Goal: Task Accomplishment & Management: Use online tool/utility

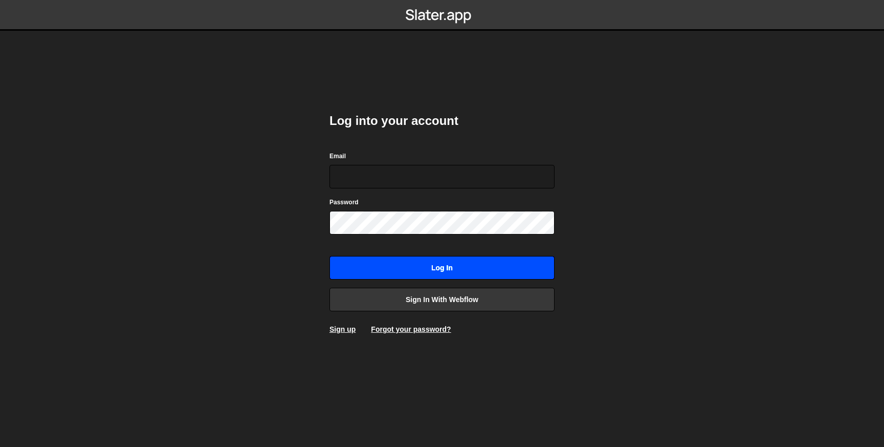
type input "[EMAIL_ADDRESS][DOMAIN_NAME]"
click at [395, 267] on input "Log in" at bounding box center [441, 268] width 225 height 24
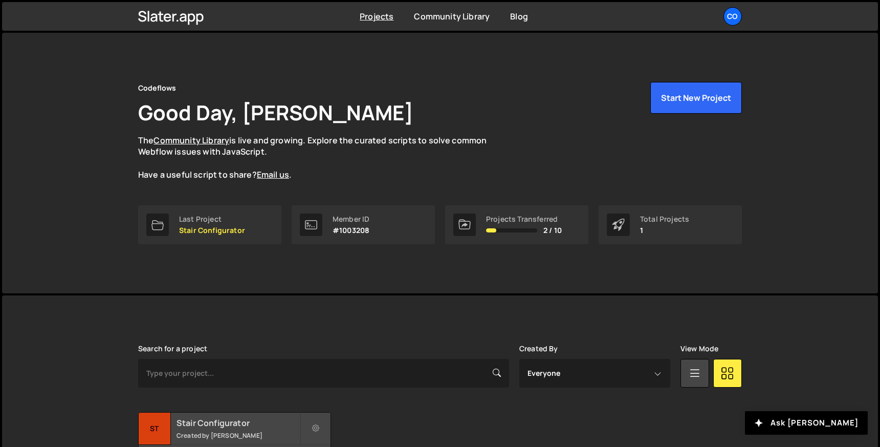
click at [230, 423] on h2 "Stair Configurator" at bounding box center [238, 422] width 123 height 11
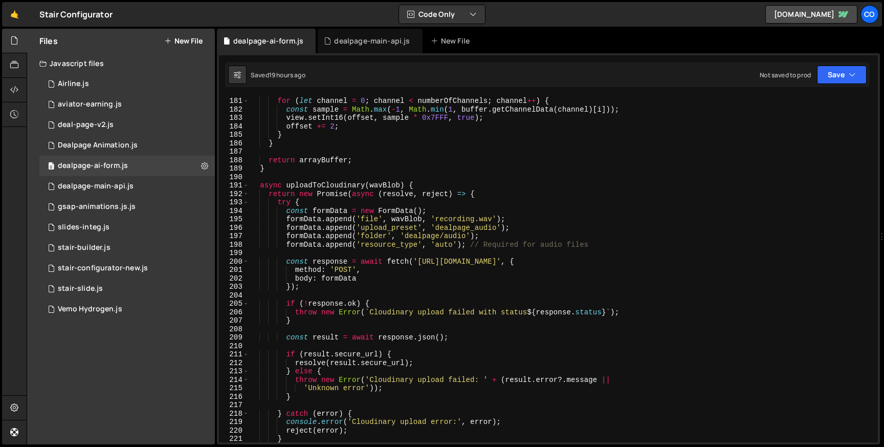
scroll to position [1549, 0]
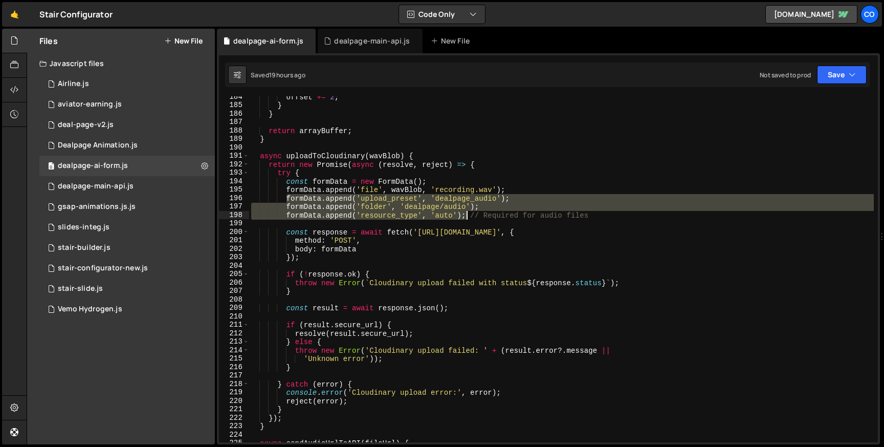
drag, startPoint x: 289, startPoint y: 198, endPoint x: 465, endPoint y: 214, distance: 177.2
click at [465, 214] on div "offset += 2 ; } } return arrayBuffer ; } async uploadToCloudinary ( wavBlob ) {…" at bounding box center [561, 274] width 625 height 363
click at [465, 214] on div "offset += 2 ; } } return arrayBuffer ; } async uploadToCloudinary ( wavBlob ) {…" at bounding box center [561, 269] width 625 height 346
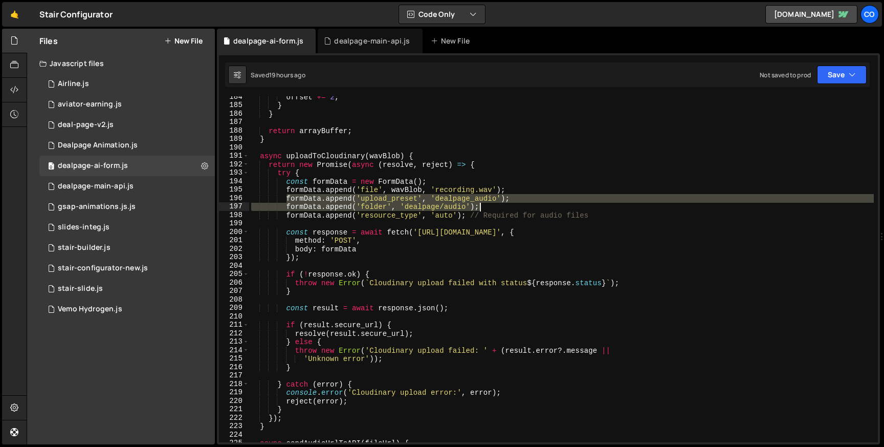
drag, startPoint x: 284, startPoint y: 196, endPoint x: 483, endPoint y: 205, distance: 199.2
click at [483, 205] on div "offset += 2 ; } } return arrayBuffer ; } async uploadToCloudinary ( wavBlob ) {…" at bounding box center [561, 274] width 625 height 363
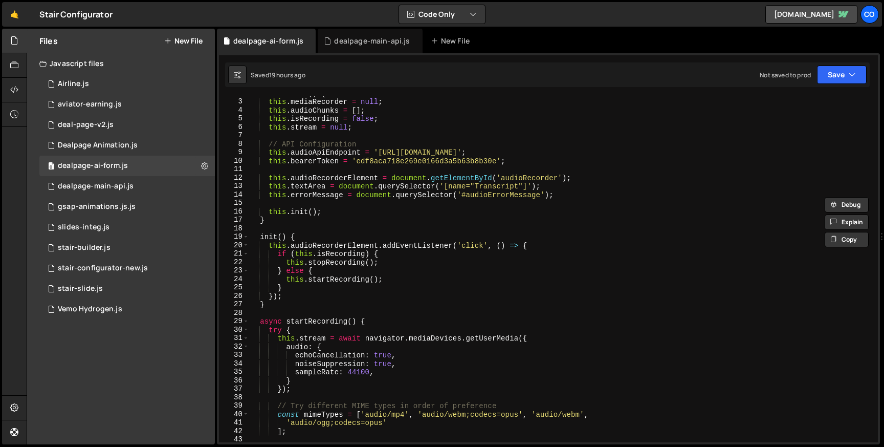
scroll to position [0, 0]
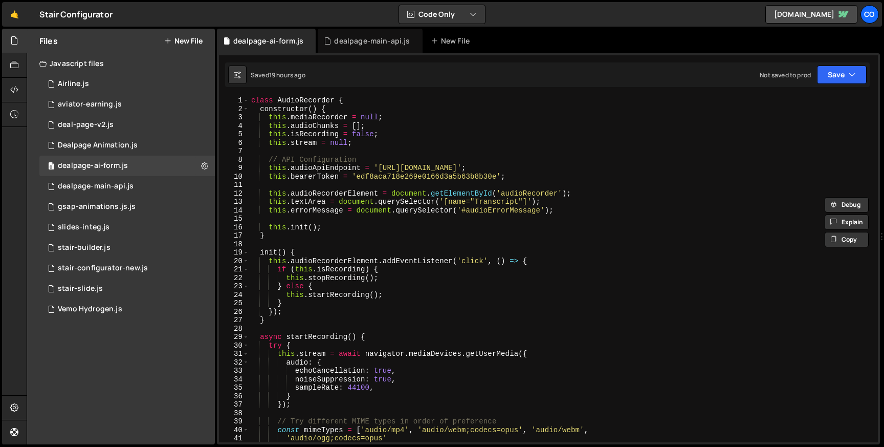
click at [366, 143] on div "class AudioRecorder { constructor ( ) { this . mediaRecorder = null ; this . au…" at bounding box center [561, 277] width 625 height 363
type textarea "[DOMAIN_NAME] = null;"
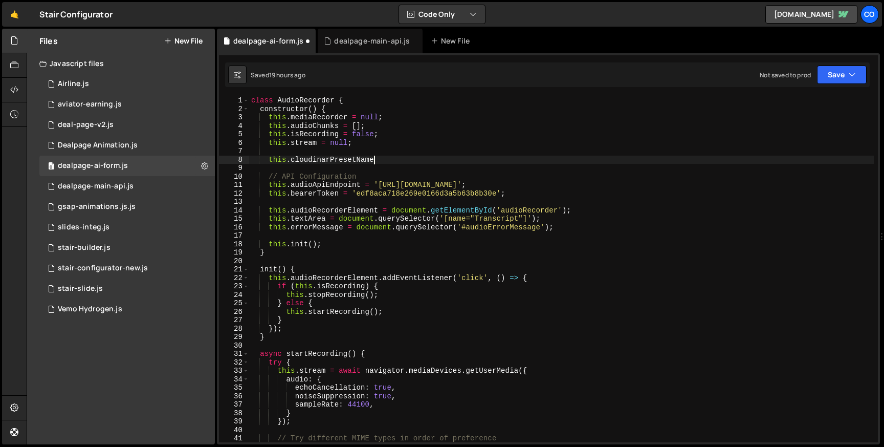
scroll to position [0, 8]
type textarea "this.cloudinarPresetName ="
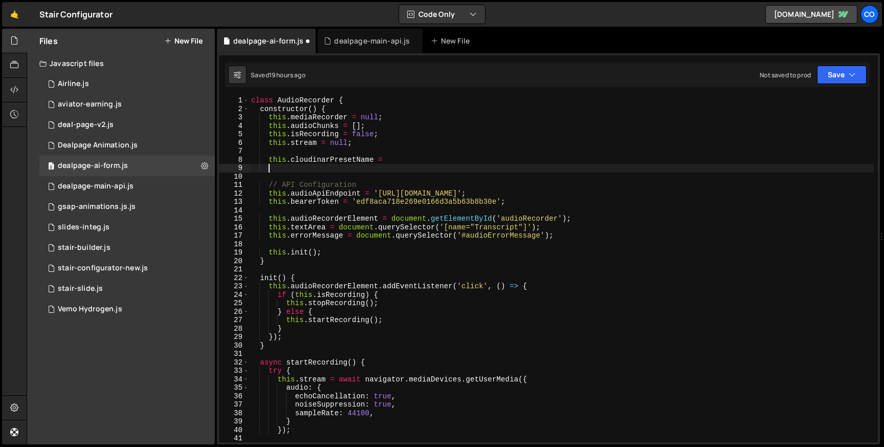
scroll to position [0, 1]
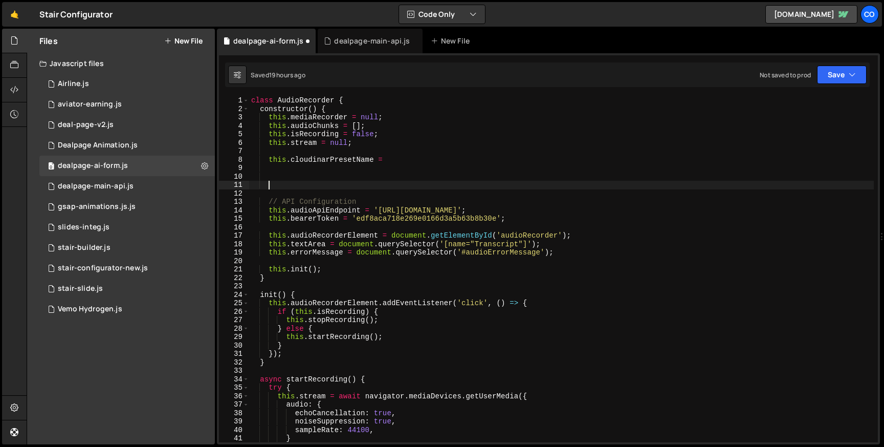
paste textarea "formData.append('folder', 'dealpage/audio');"
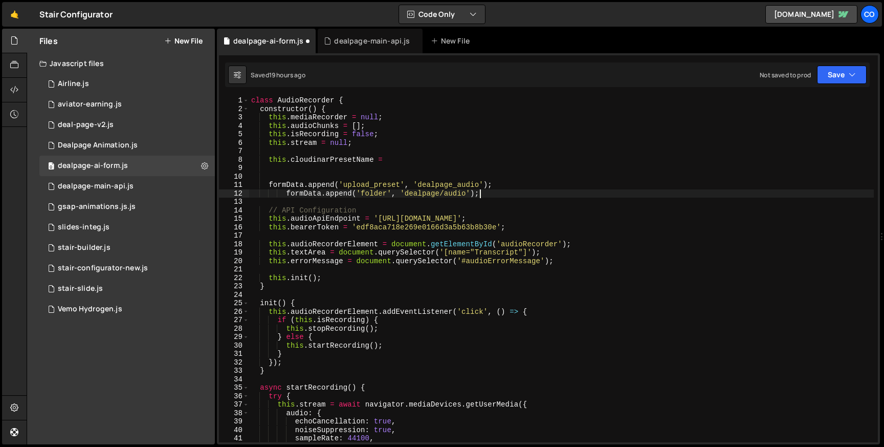
click at [440, 184] on div "class AudioRecorder { constructor ( ) { this . mediaRecorder = null ; this . au…" at bounding box center [561, 277] width 625 height 363
click at [390, 160] on div "class AudioRecorder { constructor ( ) { this . mediaRecorder = null ; this . au…" at bounding box center [561, 277] width 625 height 363
paste textarea "dealpage_audio"
click at [390, 157] on div "class AudioRecorder { constructor ( ) { this . mediaRecorder = null ; this . au…" at bounding box center [561, 277] width 625 height 363
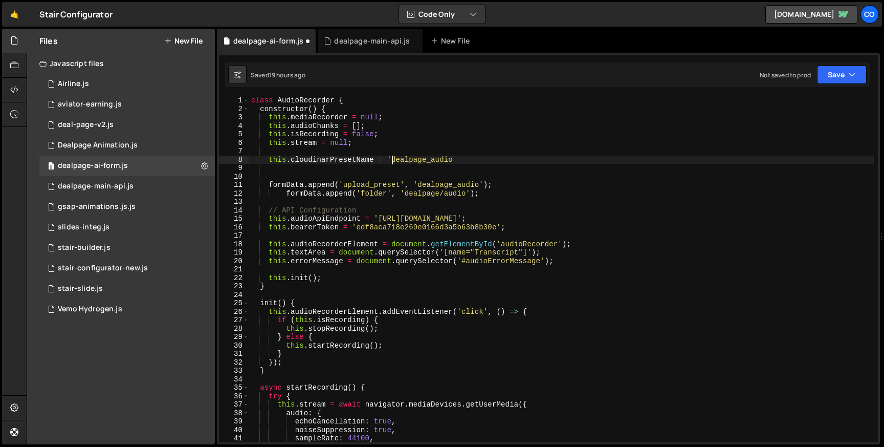
scroll to position [0, 10]
click at [454, 161] on div "class AudioRecorder { constructor ( ) { this . mediaRecorder = null ; this . au…" at bounding box center [561, 277] width 625 height 363
type textarea "this.cloudinarPresetName = 'dealpage_audio'"
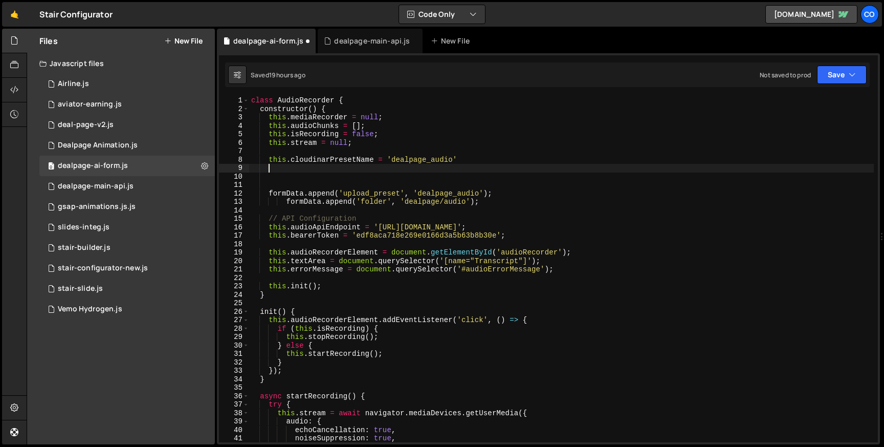
scroll to position [0, 1]
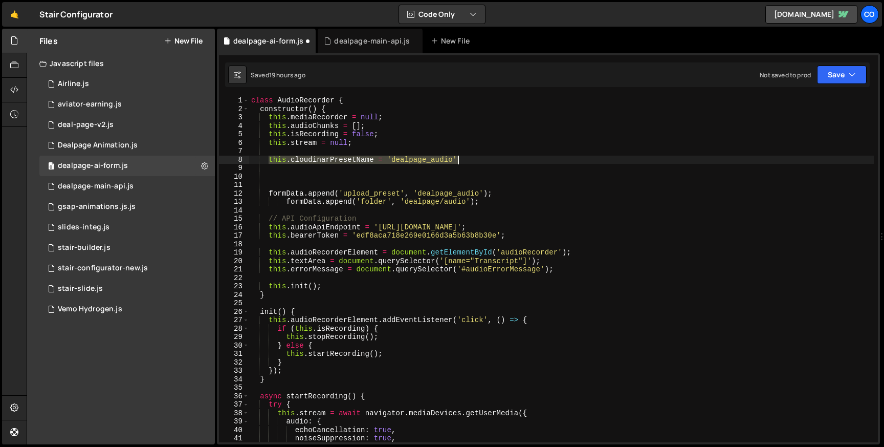
drag, startPoint x: 268, startPoint y: 160, endPoint x: 458, endPoint y: 157, distance: 190.9
click at [458, 157] on div "class AudioRecorder { constructor ( ) { this . mediaRecorder = null ; this . au…" at bounding box center [561, 277] width 625 height 363
type textarea "this.cloudinarPresetName = 'dealpage_audio'"
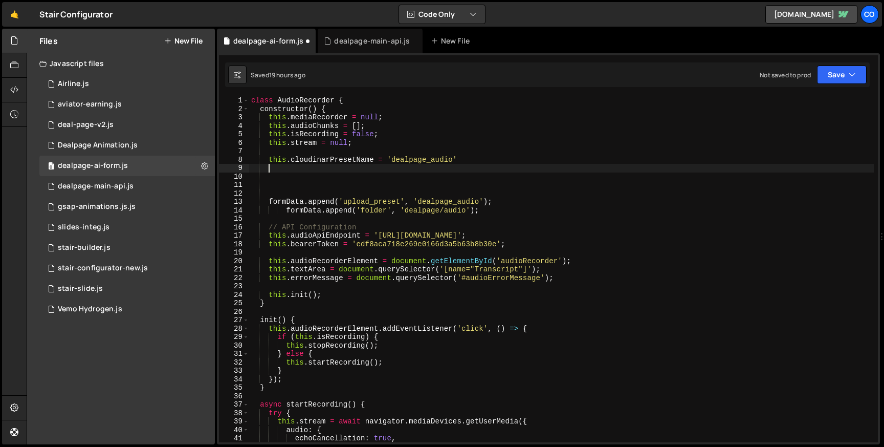
paste textarea "this.cloudinarPresetName = 'dealpage_audio'"
click at [355, 166] on div "class AudioRecorder { constructor ( ) { this . mediaRecorder = null ; this . au…" at bounding box center [561, 277] width 625 height 363
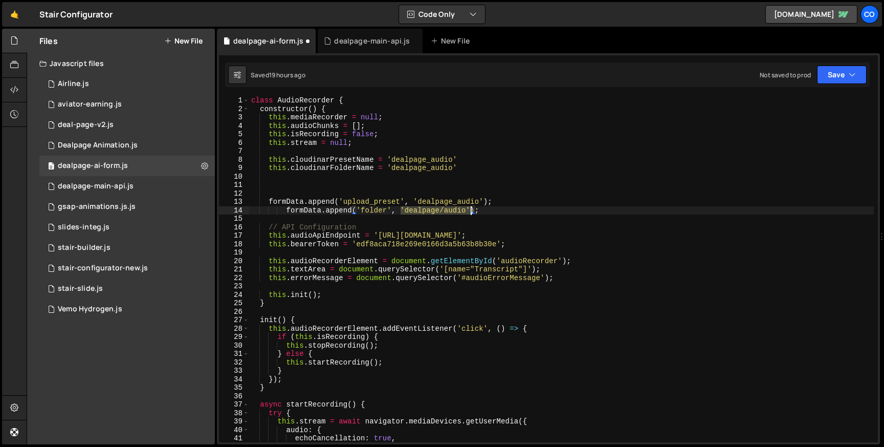
drag, startPoint x: 401, startPoint y: 207, endPoint x: 471, endPoint y: 207, distance: 70.1
click at [471, 207] on div "class AudioRecorder { constructor ( ) { this . mediaRecorder = null ; this . au…" at bounding box center [561, 277] width 625 height 363
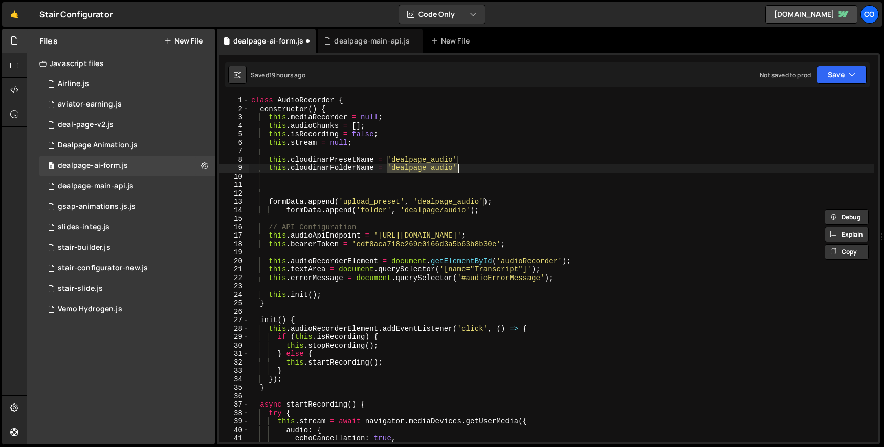
drag, startPoint x: 389, startPoint y: 165, endPoint x: 456, endPoint y: 165, distance: 67.0
click at [456, 165] on div "class AudioRecorder { constructor ( ) { this . mediaRecorder = null ; this . au…" at bounding box center [561, 277] width 625 height 363
paste textarea "/"
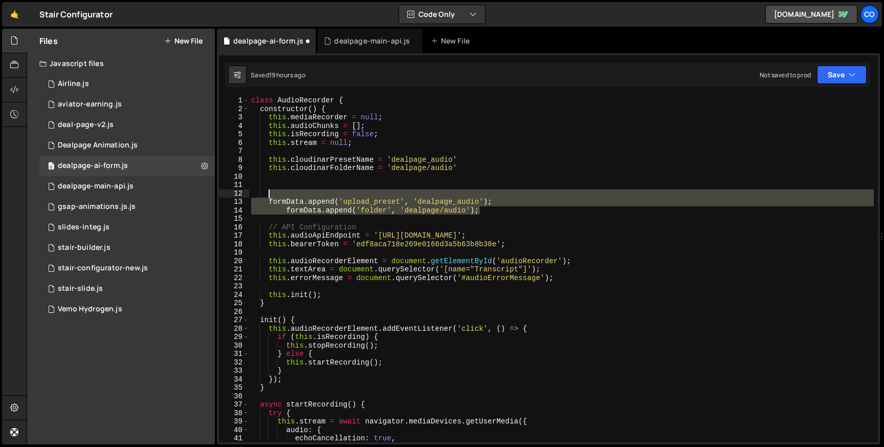
drag, startPoint x: 480, startPoint y: 208, endPoint x: 462, endPoint y: 192, distance: 23.6
click at [462, 192] on div "class AudioRecorder { constructor ( ) { this . mediaRecorder = null ; this . au…" at bounding box center [561, 277] width 625 height 363
type textarea "formData.append('upload_preset', 'dealpage_audio');"
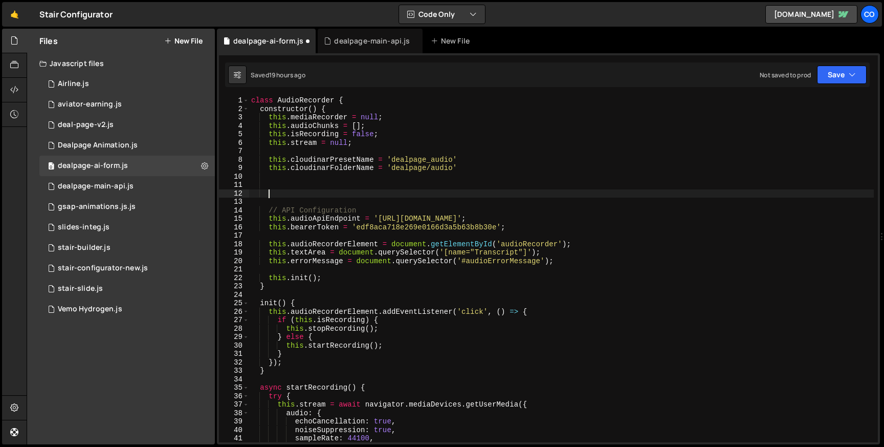
scroll to position [0, 1]
click at [290, 180] on div "class AudioRecorder { constructor ( ) { this . mediaRecorder = null ; this . au…" at bounding box center [561, 277] width 625 height 363
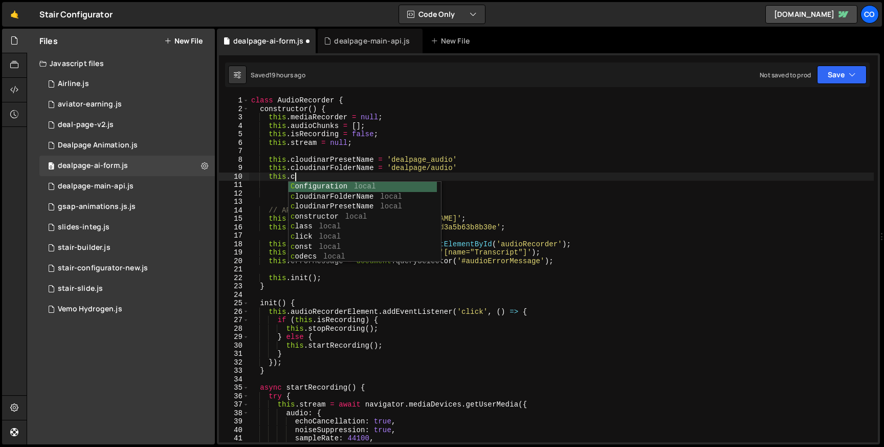
scroll to position [0, 3]
click at [319, 166] on div "class AudioRecorder { constructor ( ) { this . mediaRecorder = null ; this . au…" at bounding box center [561, 277] width 625 height 363
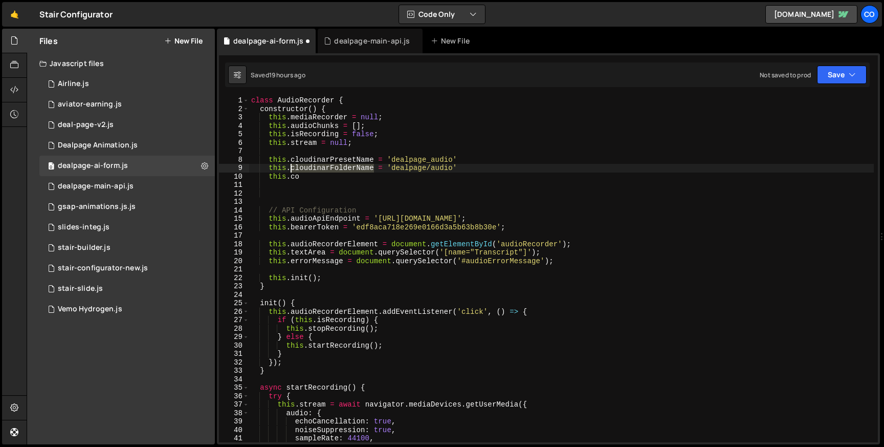
click at [319, 166] on div "class AudioRecorder { constructor ( ) { this . mediaRecorder = null ; this . au…" at bounding box center [561, 277] width 625 height 363
click at [294, 177] on div "class AudioRecorder { constructor ( ) { this . mediaRecorder = null ; this . au…" at bounding box center [561, 277] width 625 height 363
paste textarea "loudinarFolderName"
click at [353, 173] on div "class AudioRecorder { constructor ( ) { this . mediaRecorder = null ; this . au…" at bounding box center [561, 277] width 625 height 363
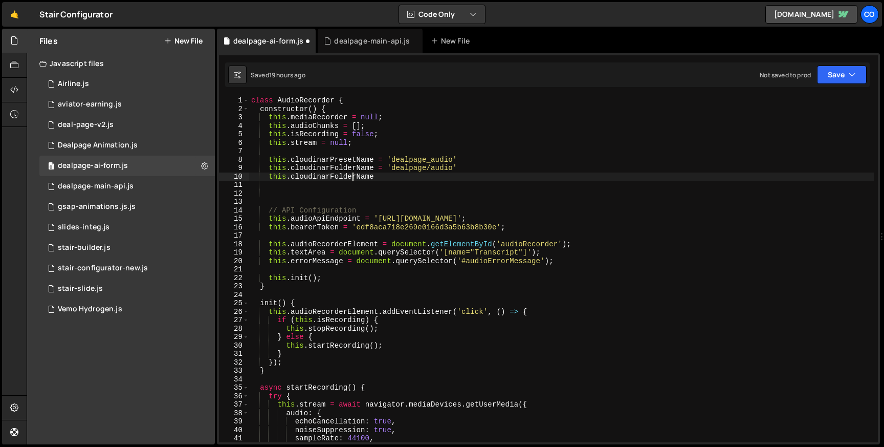
click at [355, 173] on div "class AudioRecorder { constructor ( ) { this . mediaRecorder = null ; this . au…" at bounding box center [561, 277] width 625 height 363
click at [404, 177] on div "class AudioRecorder { constructor ( ) { this . mediaRecorder = null ; this . au…" at bounding box center [561, 277] width 625 height 363
type textarea "this.cloudinarAccoundName ="
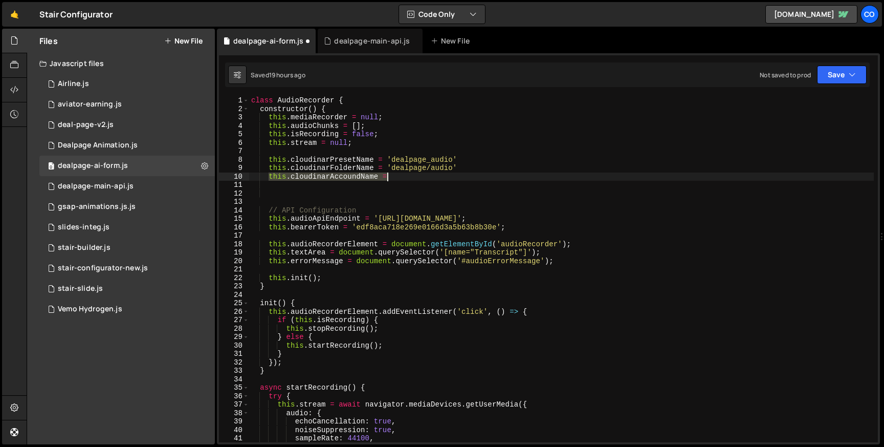
drag, startPoint x: 269, startPoint y: 175, endPoint x: 393, endPoint y: 173, distance: 124.3
click at [393, 173] on div "class AudioRecorder { constructor ( ) { this . mediaRecorder = null ; this . au…" at bounding box center [561, 277] width 625 height 363
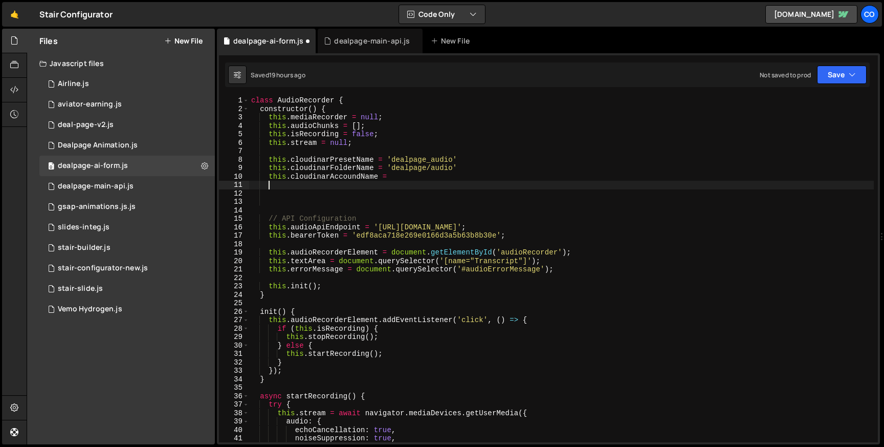
scroll to position [0, 1]
paste textarea "this.cloudinarAccoundName ="
click at [377, 182] on div "class AudioRecorder { constructor ( ) { this . mediaRecorder = null ; this . au…" at bounding box center [561, 277] width 625 height 363
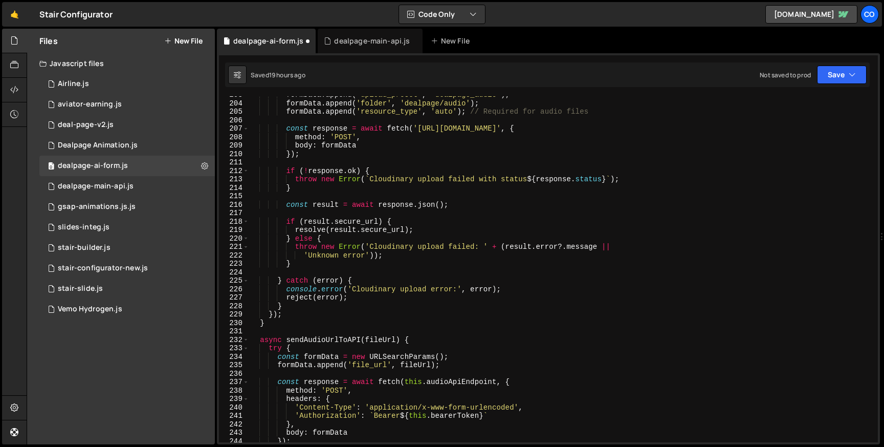
scroll to position [1689, 0]
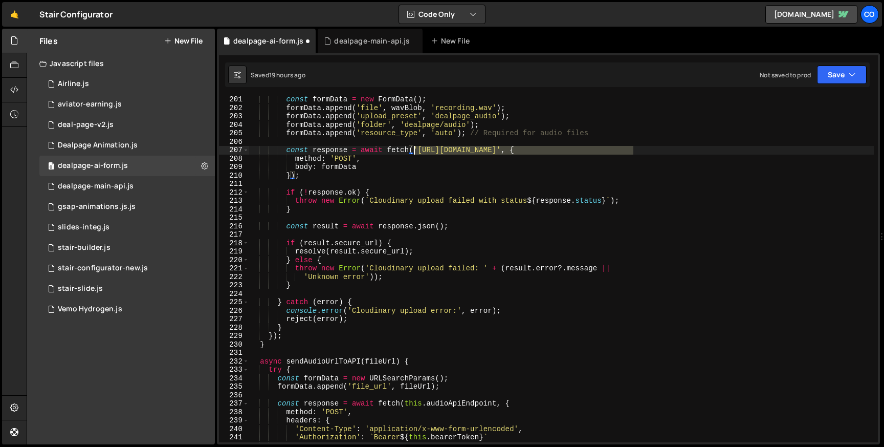
drag, startPoint x: 632, startPoint y: 146, endPoint x: 414, endPoint y: 148, distance: 218.5
click at [414, 148] on div "const formData = new FormData ( ) ; formData . append ( 'file' , wavBlob , 'rec…" at bounding box center [561, 276] width 625 height 363
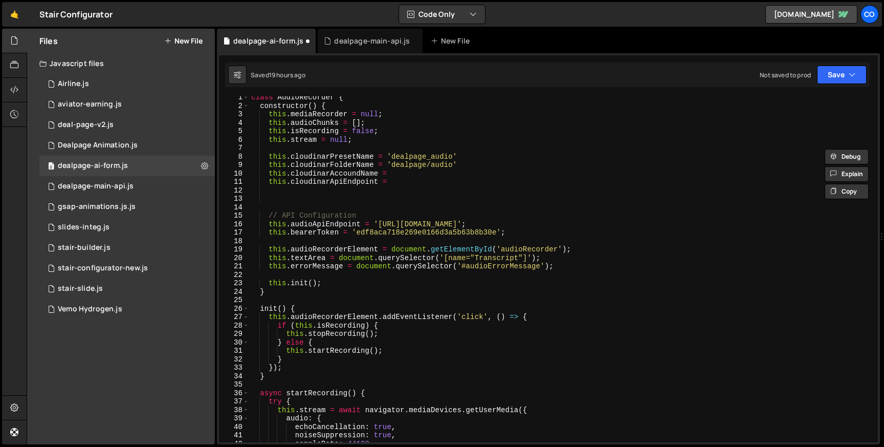
scroll to position [3, 0]
click at [405, 185] on div "class AudioRecorder { constructor ( ) { this . mediaRecorder = null ; this . au…" at bounding box center [561, 274] width 625 height 363
paste textarea "'[URL][DOMAIN_NAME]'"
click at [563, 181] on div "class AudioRecorder { constructor ( ) { this . mediaRecorder = null ; this . au…" at bounding box center [561, 274] width 625 height 363
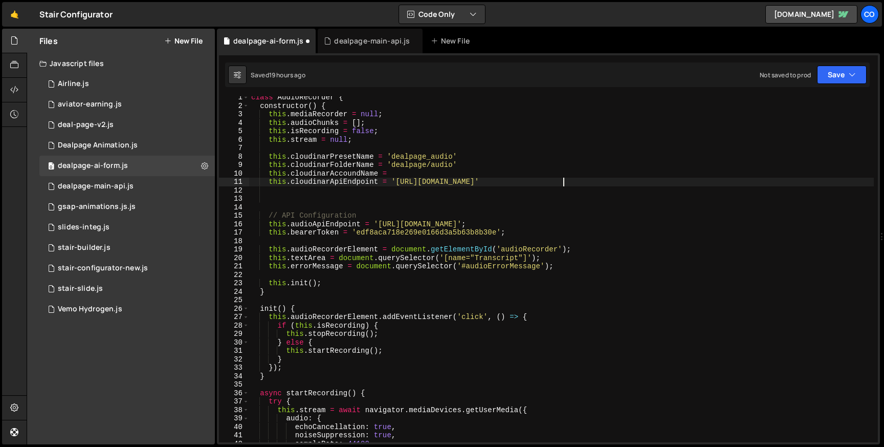
click at [563, 181] on div "class AudioRecorder { constructor ( ) { this . mediaRecorder = null ; this . au…" at bounding box center [561, 274] width 625 height 363
click at [393, 177] on div "class AudioRecorder { constructor ( ) { this . mediaRecorder = null ; this . au…" at bounding box center [561, 274] width 625 height 363
click at [395, 179] on div "class AudioRecorder { constructor ( ) { this . mediaRecorder = null ; this . au…" at bounding box center [561, 274] width 625 height 363
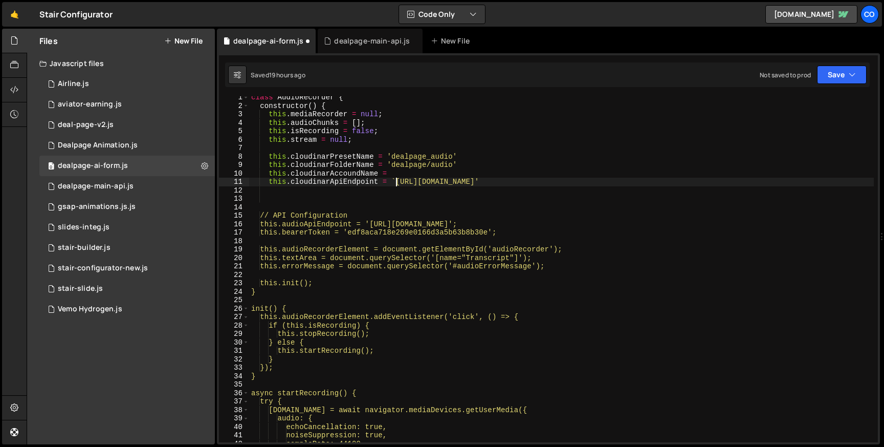
click at [618, 183] on div "class AudioRecorder { constructor ( ) { this . mediaRecorder = null ; this . au…" at bounding box center [561, 274] width 625 height 363
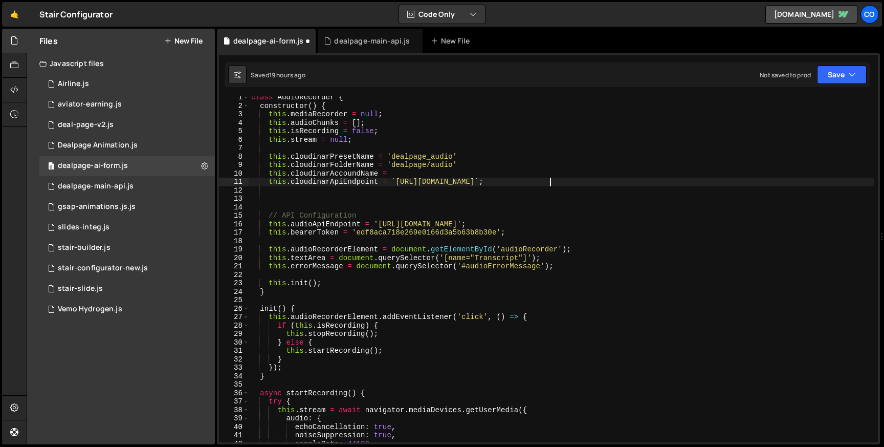
click at [551, 178] on div "class AudioRecorder { constructor ( ) { this . mediaRecorder = null ; this . au…" at bounding box center [561, 274] width 625 height 363
click at [415, 170] on div "class AudioRecorder { constructor ( ) { this . mediaRecorder = null ; this . au…" at bounding box center [561, 274] width 625 height 363
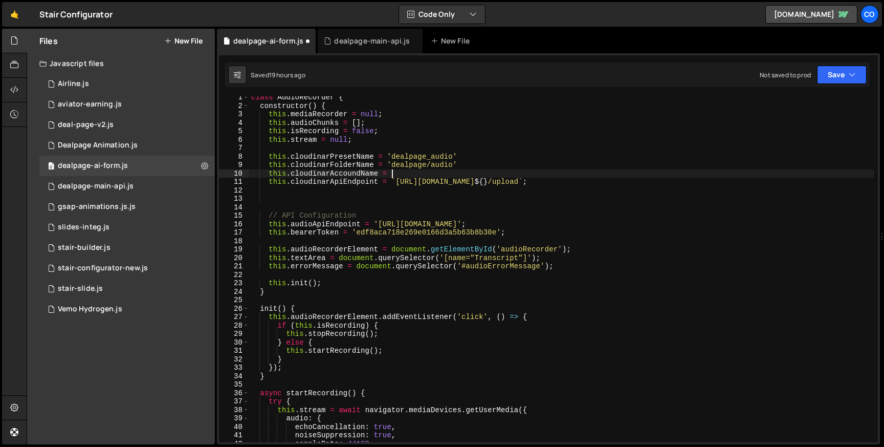
paste textarea "dynwlboxk"
click at [393, 172] on div "class AudioRecorder { constructor ( ) { this . mediaRecorder = null ; this . au…" at bounding box center [561, 274] width 625 height 363
click at [444, 173] on div "class AudioRecorder { constructor ( ) { this . mediaRecorder = null ; this . au…" at bounding box center [561, 274] width 625 height 363
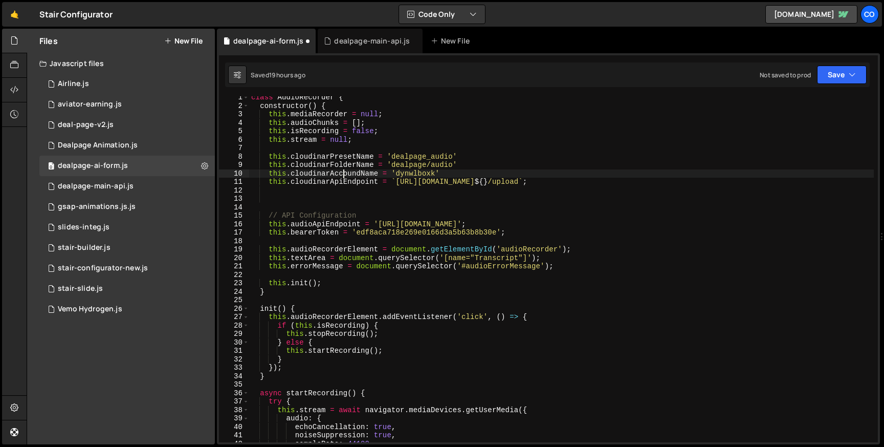
click at [343, 175] on div "class AudioRecorder { constructor ( ) { this . mediaRecorder = null ; this . au…" at bounding box center [561, 274] width 625 height 363
click at [545, 181] on div "class AudioRecorder { constructor ( ) { this . mediaRecorder = null ; this . au…" at bounding box center [561, 274] width 625 height 363
paste textarea "cloudinarAccoundName"
type textarea "this.cloudinarApiEndpoint = `https://[DOMAIN_NAME]/v1_1/${cloudinarAccoundName}…"
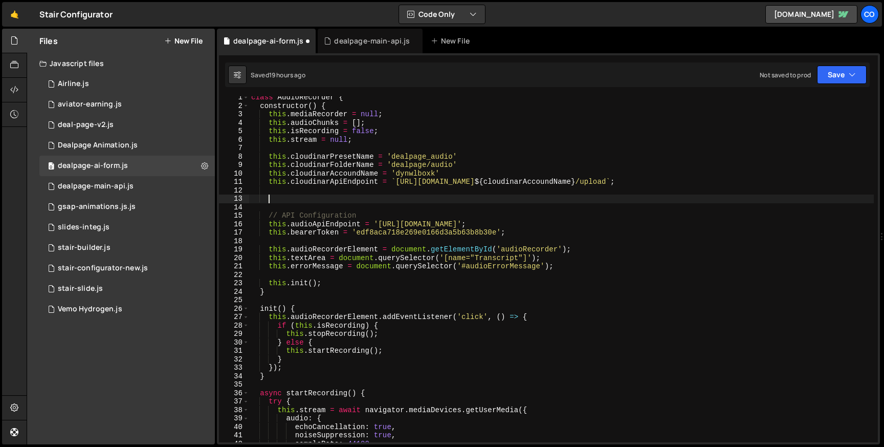
click at [410, 200] on div "class AudioRecorder { constructor ( ) { this . mediaRecorder = null ; this . au…" at bounding box center [561, 274] width 625 height 363
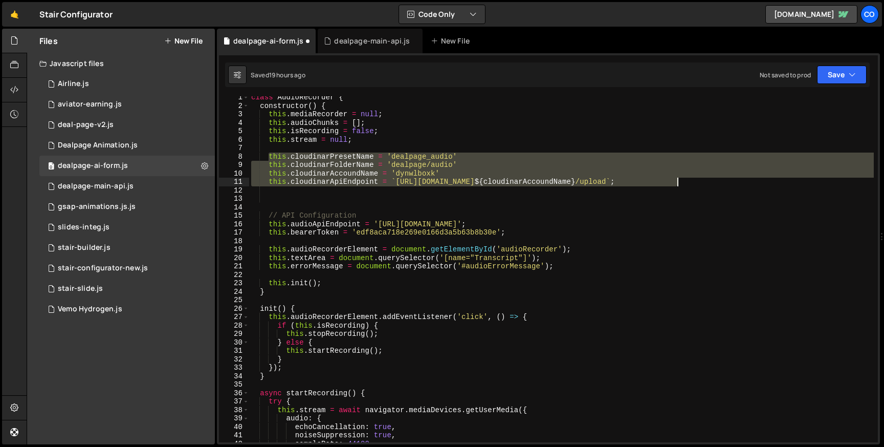
drag, startPoint x: 270, startPoint y: 158, endPoint x: 686, endPoint y: 181, distance: 416.1
click at [686, 181] on div "class AudioRecorder { constructor ( ) { this . mediaRecorder = null ; this . au…" at bounding box center [561, 274] width 625 height 363
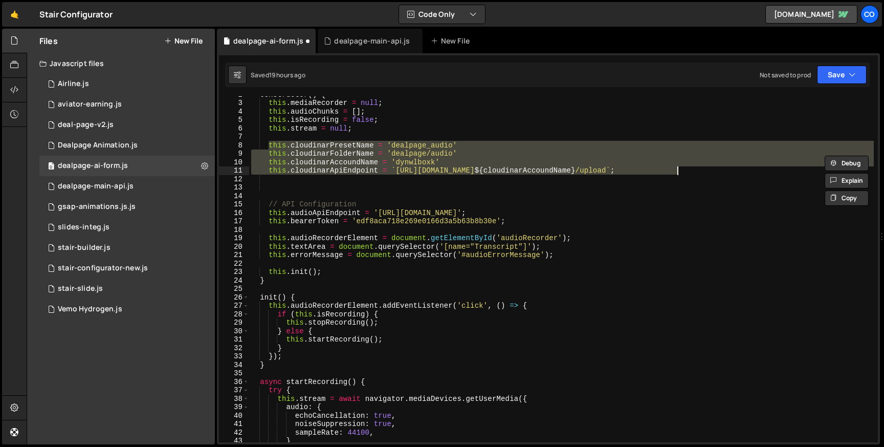
scroll to position [0, 0]
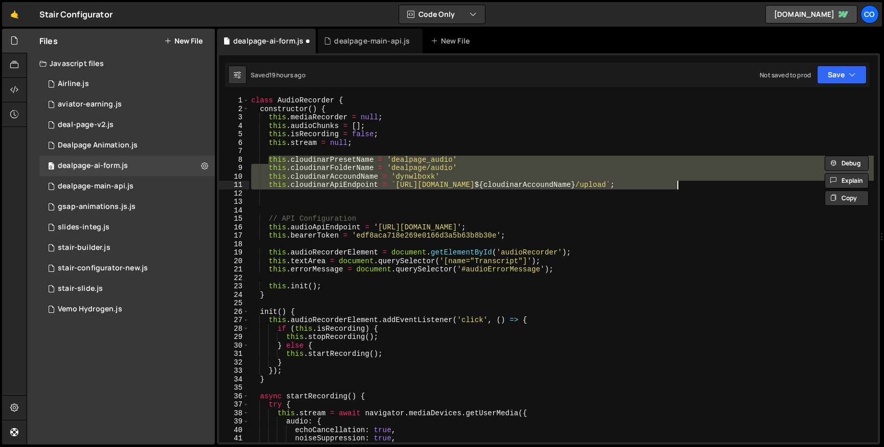
paste textarea "this.cloudinaryApiEndpoint = `https://[DOMAIN_NAME]/v1_1/${this.cloudinaryAccou…"
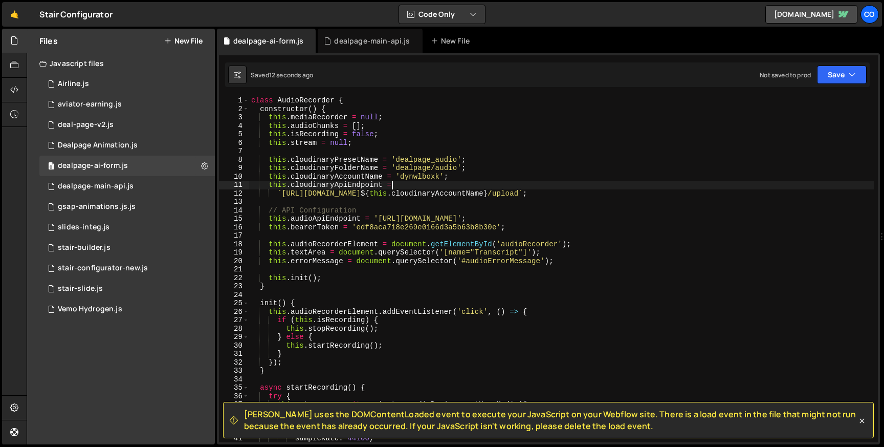
click at [278, 195] on div "class AudioRecorder { constructor ( ) { this . mediaRecorder = null ; this . au…" at bounding box center [561, 277] width 625 height 363
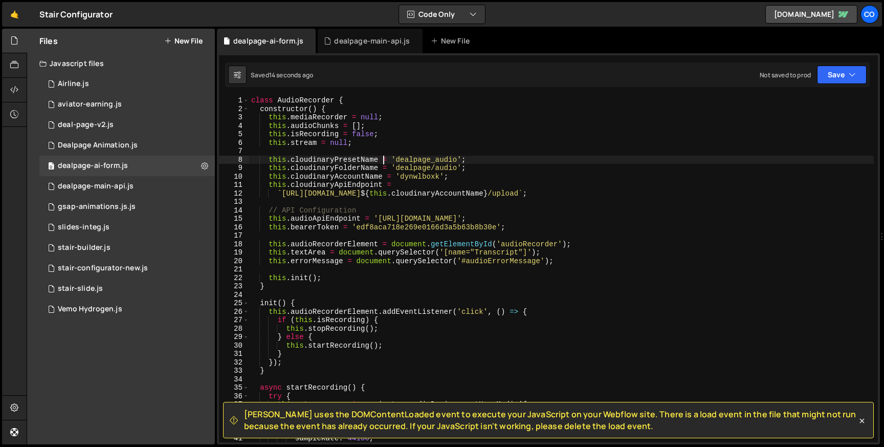
click at [383, 160] on div "class AudioRecorder { constructor ( ) { this . mediaRecorder = null ; this . au…" at bounding box center [561, 277] width 625 height 363
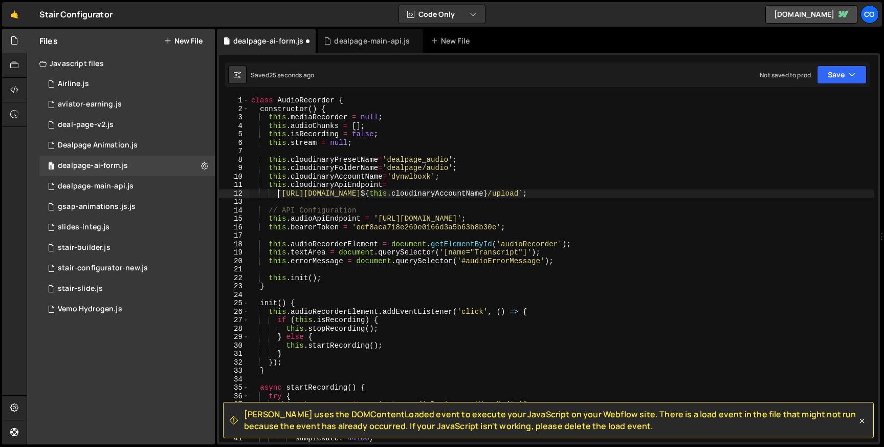
click at [277, 195] on div "class AudioRecorder { constructor ( ) { this . mediaRecorder = null ; this . au…" at bounding box center [561, 277] width 625 height 363
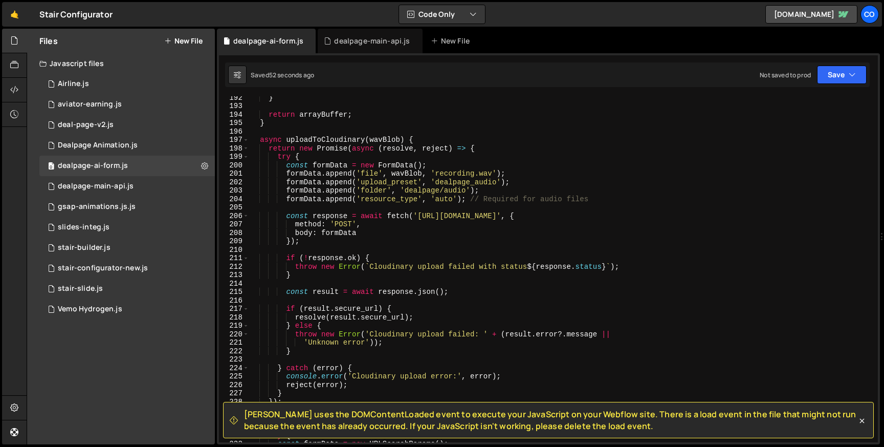
scroll to position [1615, 0]
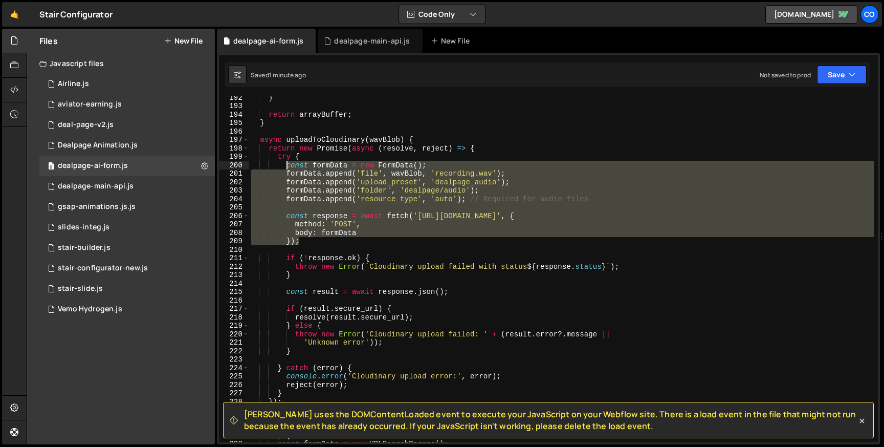
drag, startPoint x: 300, startPoint y: 240, endPoint x: 287, endPoint y: 168, distance: 73.4
click at [287, 168] on div "} return arrayBuffer ; } async uploadToCloudinary ( wavBlob ) { return new Prom…" at bounding box center [561, 274] width 625 height 363
paste textarea "}"
type textarea "});"
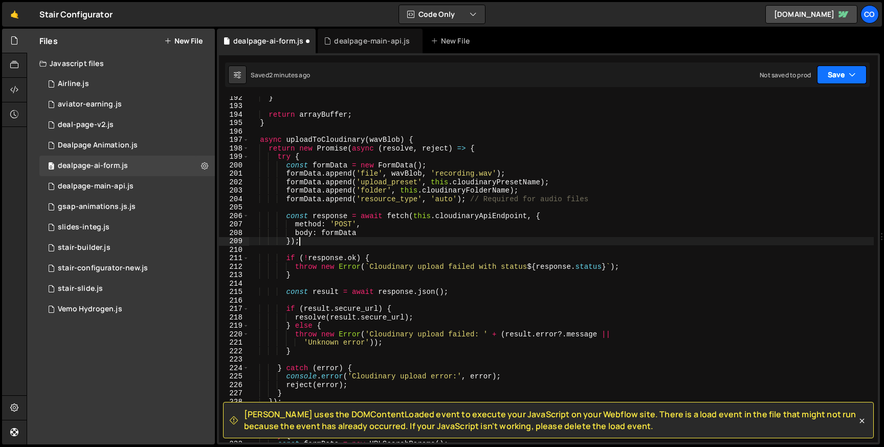
click at [827, 70] on button "Save" at bounding box center [842, 74] width 50 height 18
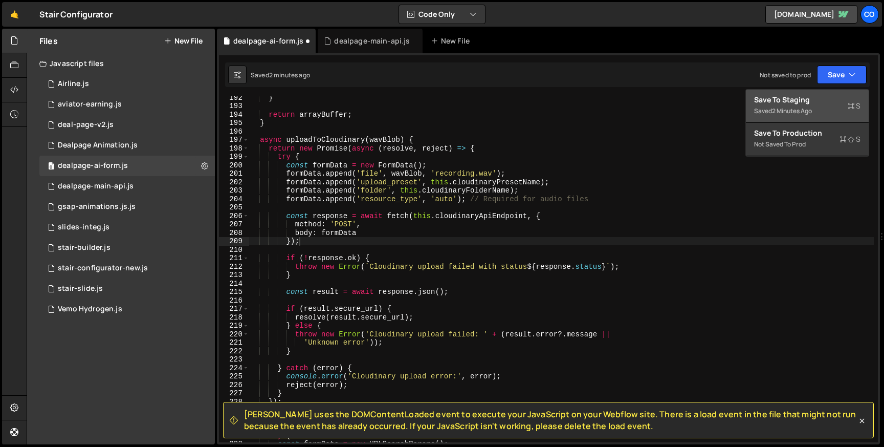
click at [784, 101] on div "Save to Staging S" at bounding box center [807, 100] width 106 height 10
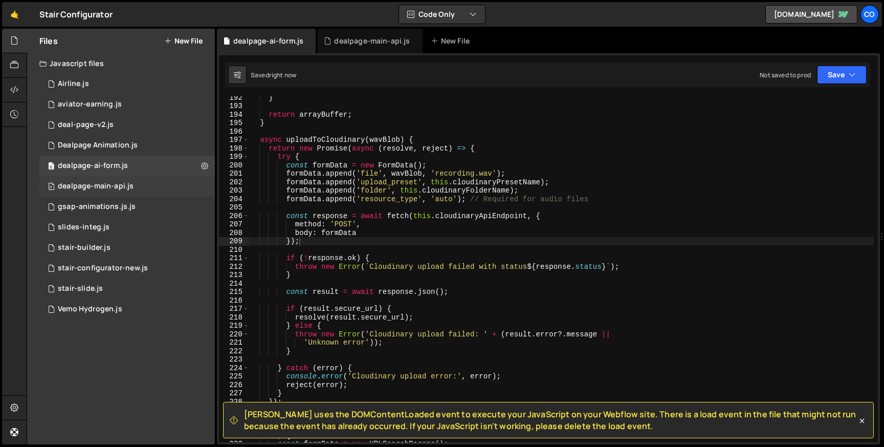
click at [130, 187] on div "dealpage-main-api.js" at bounding box center [96, 186] width 76 height 9
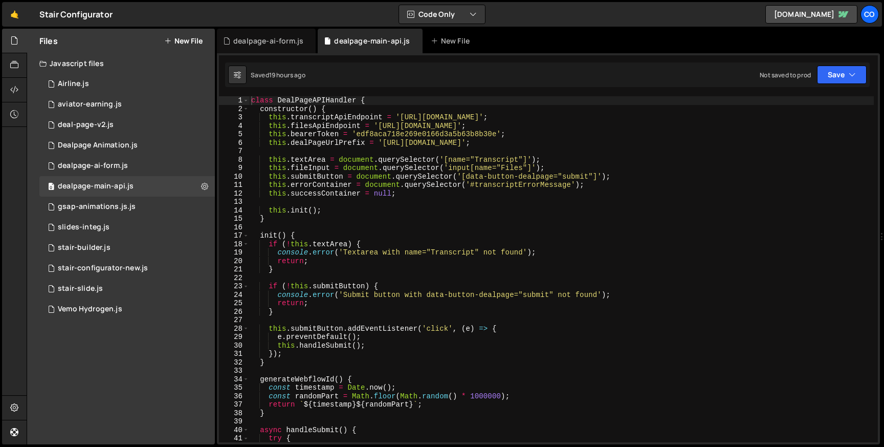
click at [338, 109] on div "class DealPageAPIHandler { constructor ( ) { this . transcriptApiEndpoint = '[U…" at bounding box center [561, 277] width 625 height 363
click at [404, 193] on div "class DealPageAPIHandler { constructor ( ) { this . transcriptApiEndpoint = '[U…" at bounding box center [561, 277] width 625 height 363
click at [334, 111] on div "class DealPageAPIHandler { constructor ( ) { this . transcriptApiEndpoint = '[U…" at bounding box center [561, 277] width 625 height 363
type textarea "constructor() {"
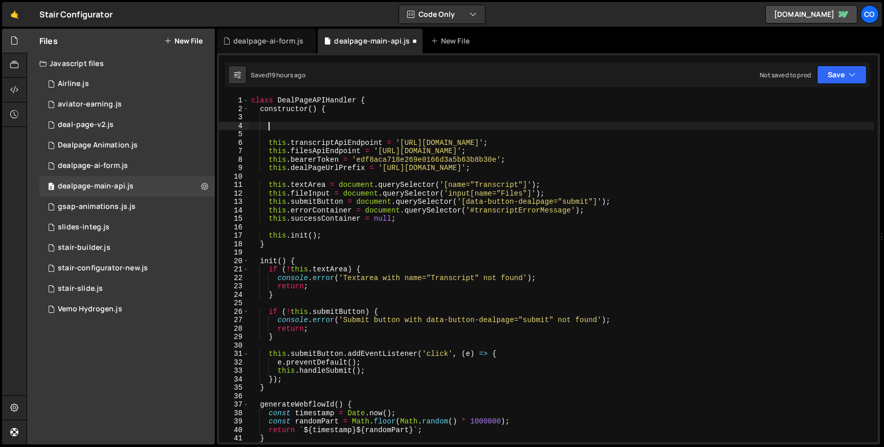
paste textarea "this.cloudinaryApiEndpoint = `https://[DOMAIN_NAME]/v1_1/${this.cloudinaryAccou…"
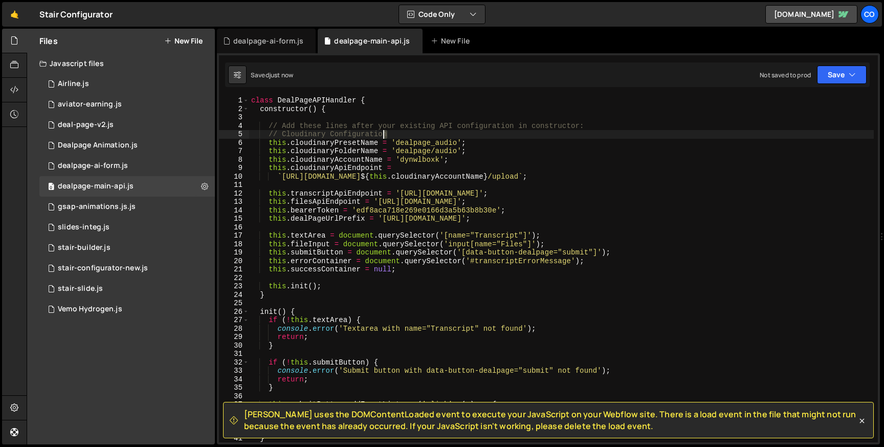
drag, startPoint x: 388, startPoint y: 131, endPoint x: 377, endPoint y: 129, distance: 10.9
click at [377, 129] on div "class DealPageAPIHandler { constructor ( ) { // Add these lines after your exis…" at bounding box center [561, 277] width 625 height 363
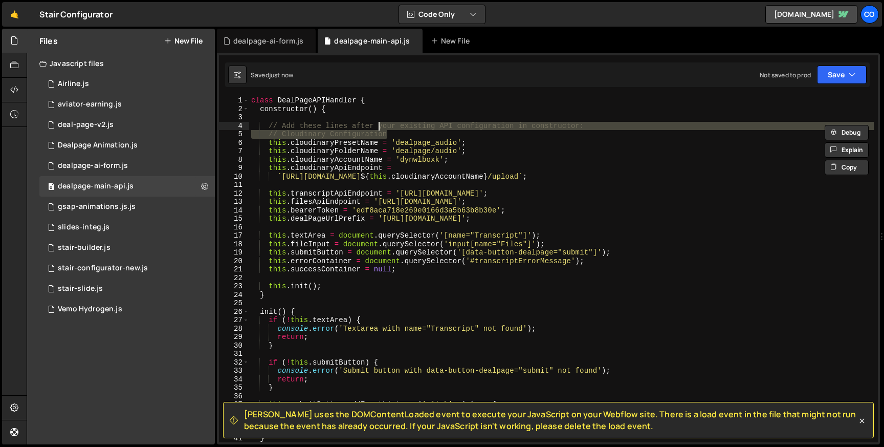
click at [597, 127] on div "class DealPageAPIHandler { constructor ( ) { // Add these lines after your exis…" at bounding box center [561, 269] width 625 height 346
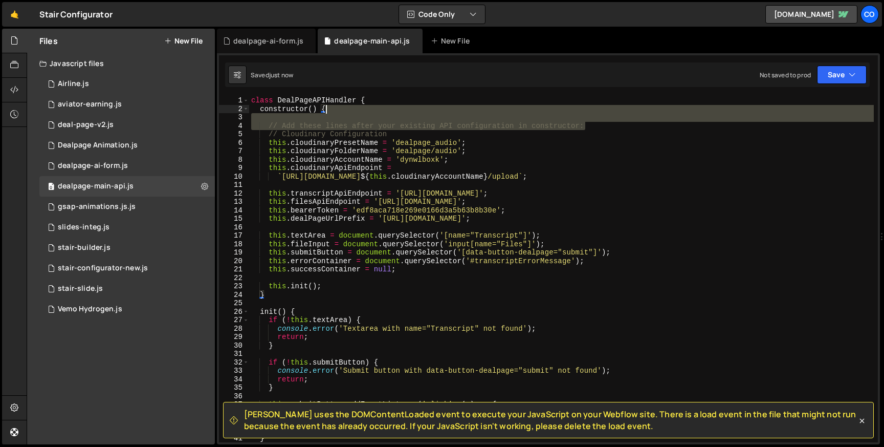
drag, startPoint x: 593, startPoint y: 125, endPoint x: 583, endPoint y: 107, distance: 19.9
click at [583, 107] on div "class DealPageAPIHandler { constructor ( ) { // Add these lines after your exis…" at bounding box center [561, 277] width 625 height 363
type textarea "constructor() {"
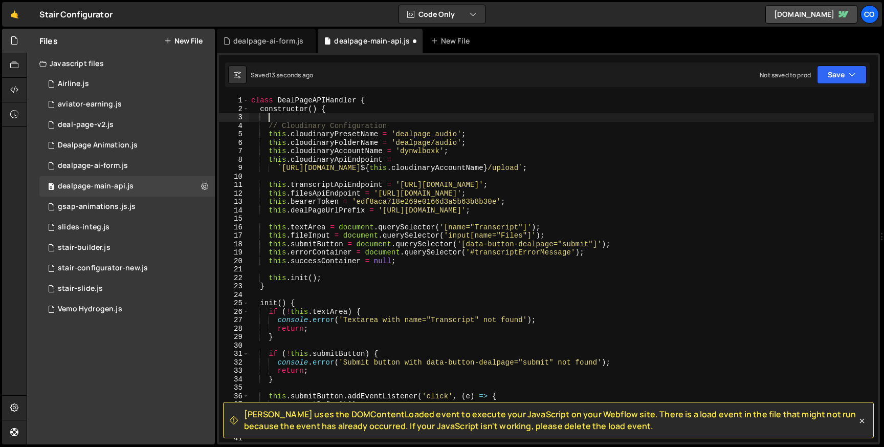
click at [311, 177] on div "class DealPageAPIHandler { constructor ( ) { // Cloudinary Configuration this .…" at bounding box center [561, 277] width 625 height 363
drag, startPoint x: 270, startPoint y: 128, endPoint x: 443, endPoint y: 128, distance: 172.4
click at [443, 128] on div "class DealPageAPIHandler { constructor ( ) { // Cloudinary Configuration this .…" at bounding box center [561, 277] width 625 height 363
type textarea "// Cloudinary Configuration"
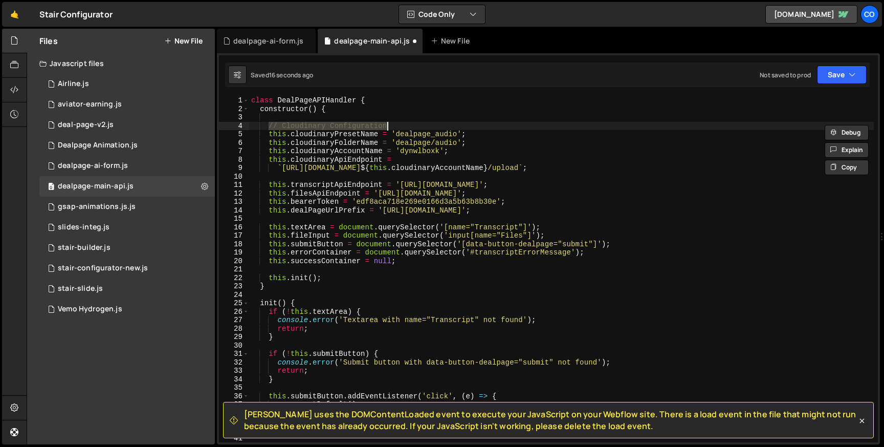
click at [308, 175] on div "class DealPageAPIHandler { constructor ( ) { // Cloudinary Configuration this .…" at bounding box center [561, 277] width 625 height 363
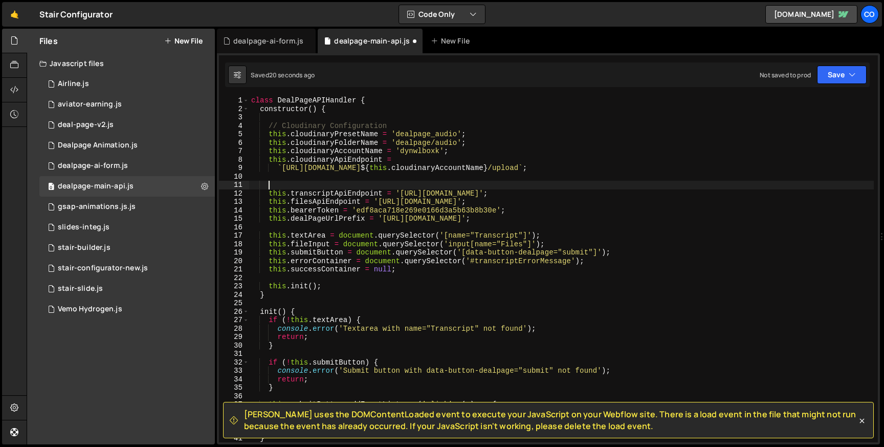
paste textarea "// Cloudinary Configuration"
click at [306, 182] on div "class DealPageAPIHandler { constructor ( ) { // Cloudinary Configuration this .…" at bounding box center [561, 277] width 625 height 363
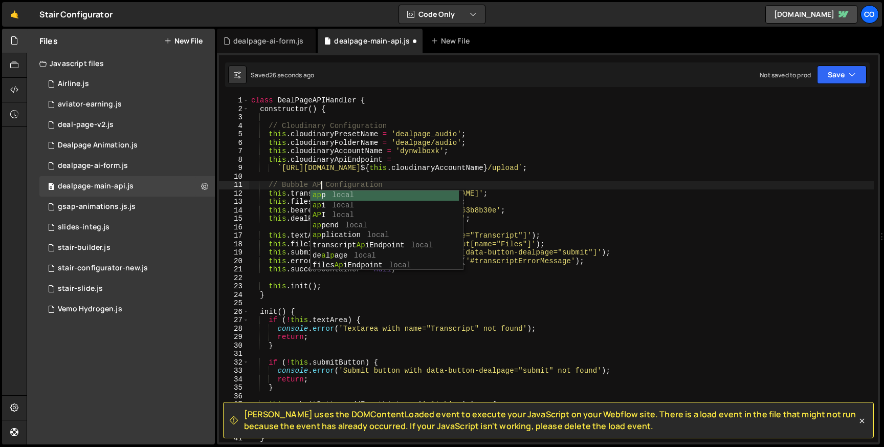
scroll to position [0, 5]
click at [424, 181] on div "class DealPageAPIHandler { constructor ( ) { // Cloudinary Configuration this .…" at bounding box center [561, 277] width 625 height 363
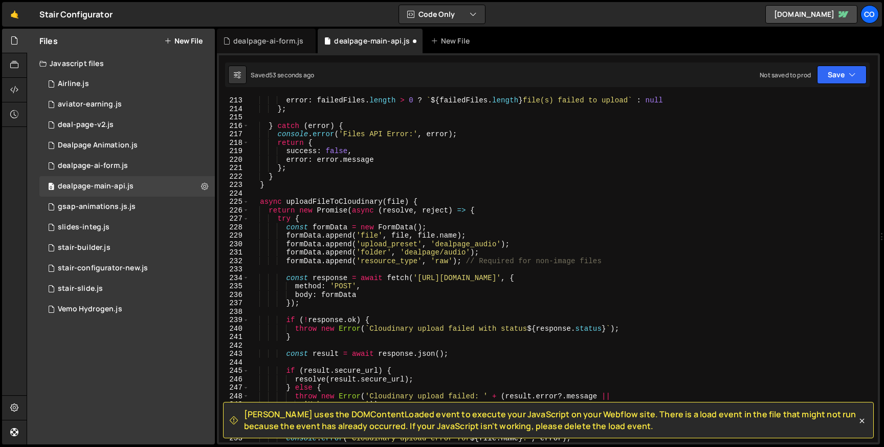
scroll to position [1832, 0]
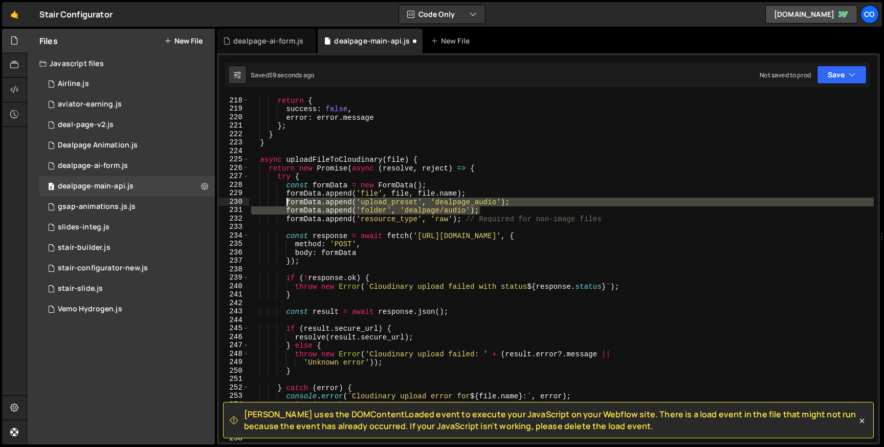
drag, startPoint x: 480, startPoint y: 210, endPoint x: 287, endPoint y: 202, distance: 194.1
click at [287, 202] on div "return { success : false , error : error . message } ; } } async uploadFileToCl…" at bounding box center [561, 277] width 625 height 363
paste textarea "formData.append('folder', this.cloudinaryFolderName"
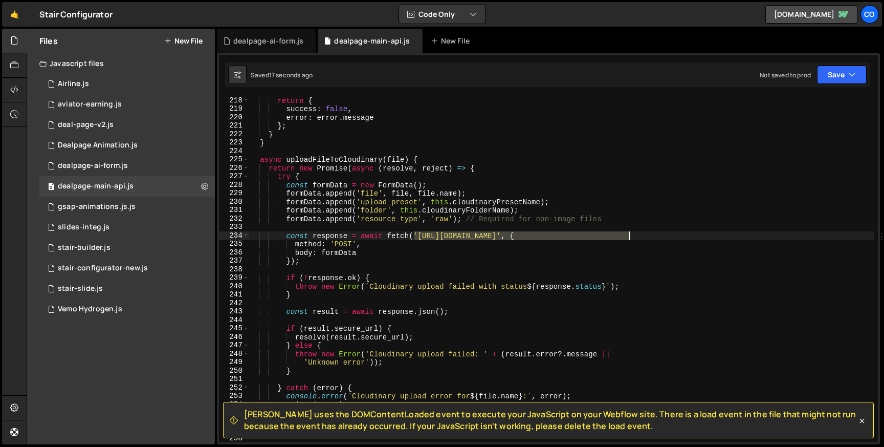
drag, startPoint x: 414, startPoint y: 233, endPoint x: 630, endPoint y: 232, distance: 216.4
click at [630, 232] on div "return { success : false , error : error . message } ; } } async uploadFileToCl…" at bounding box center [561, 277] width 625 height 363
paste textarea "this.cloudinaryApiEndpoint"
click at [848, 82] on button "Save" at bounding box center [842, 74] width 50 height 18
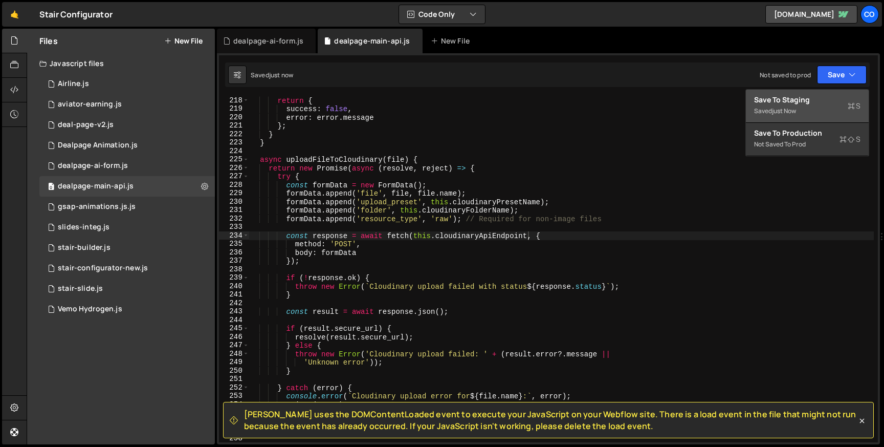
click at [812, 107] on div "Saved just now" at bounding box center [807, 111] width 106 height 12
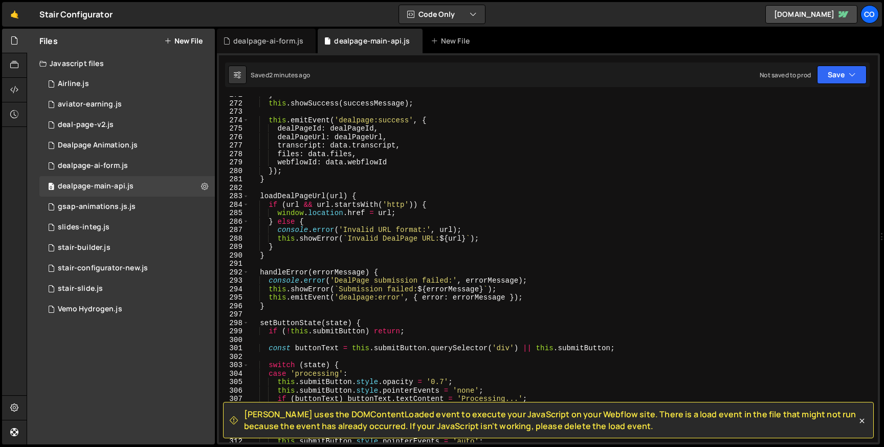
scroll to position [2285, 0]
click at [275, 214] on div "} this . showSuccess ( successMessage ) ; this . emitEvent ( 'dealpage:success'…" at bounding box center [561, 272] width 625 height 363
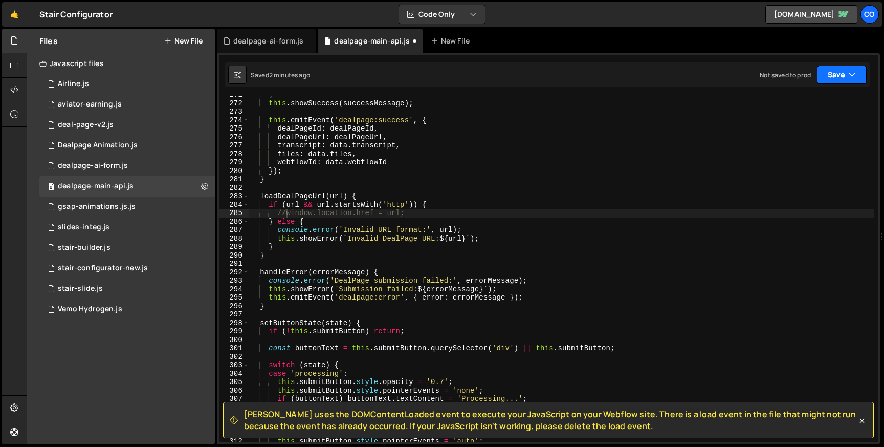
click at [842, 74] on button "Save" at bounding box center [842, 74] width 50 height 18
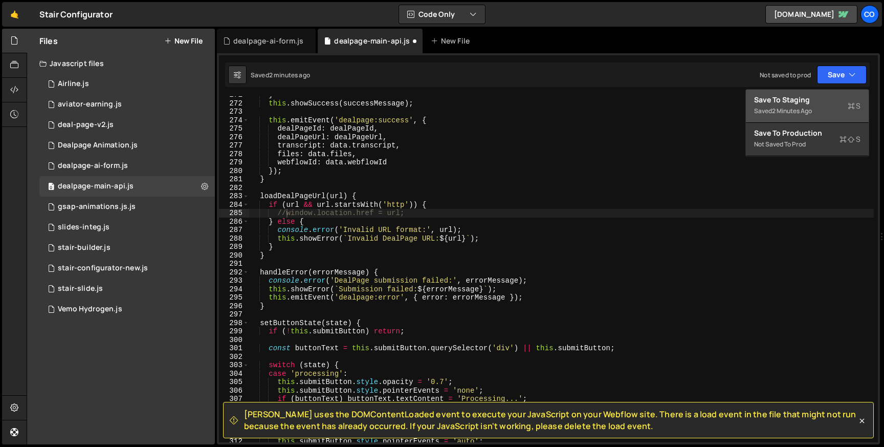
click at [801, 100] on div "Save to Staging S" at bounding box center [807, 100] width 106 height 10
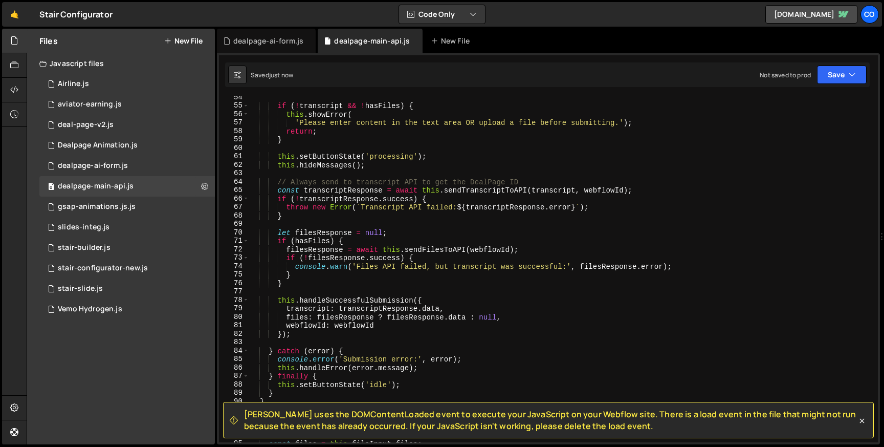
scroll to position [0, 0]
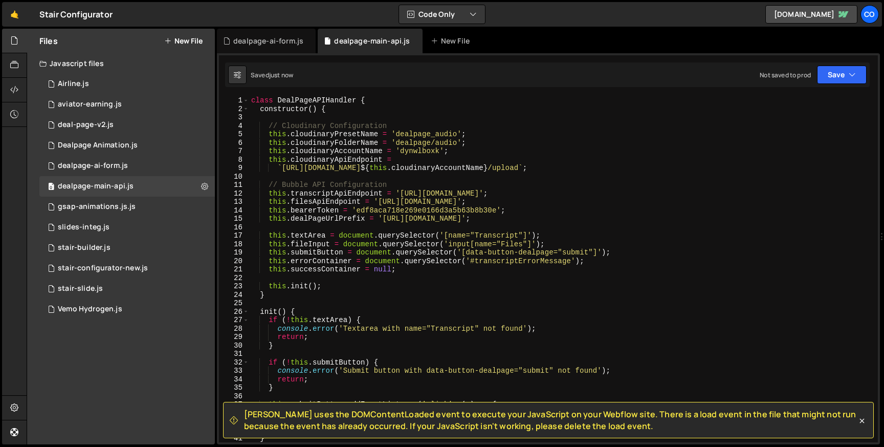
click at [435, 133] on div "class DealPageAPIHandler { constructor ( ) { // Cloudinary Configuration this .…" at bounding box center [561, 277] width 625 height 363
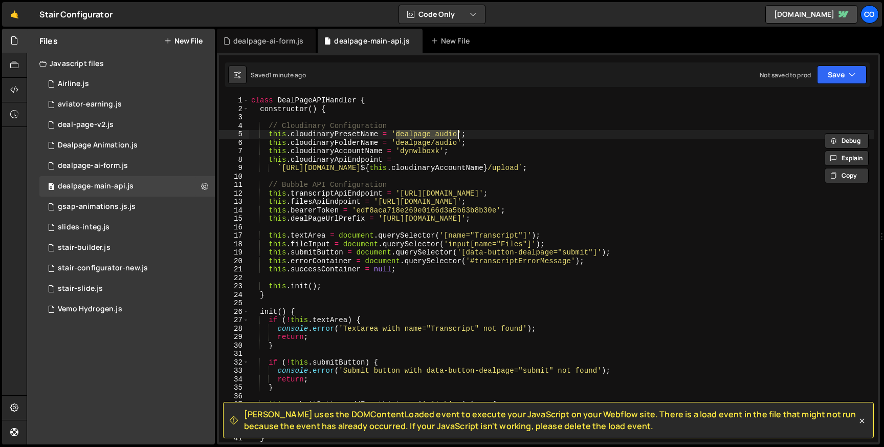
paste textarea "webflow"
click at [421, 142] on div "class DealPageAPIHandler { constructor ( ) { // Cloudinary Configuration this .…" at bounding box center [561, 277] width 625 height 363
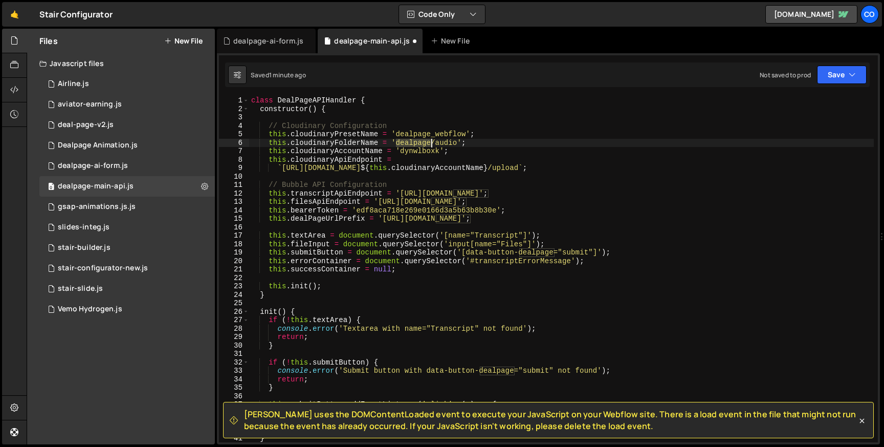
click at [421, 142] on div "class DealPageAPIHandler { constructor ( ) { // Cloudinary Configuration this .…" at bounding box center [561, 277] width 625 height 363
click at [445, 146] on div "class DealPageAPIHandler { constructor ( ) { // Cloudinary Configuration this .…" at bounding box center [561, 277] width 625 height 363
drag, startPoint x: 443, startPoint y: 143, endPoint x: 478, endPoint y: 134, distance: 36.4
click at [478, 134] on div "class DealPageAPIHandler { constructor ( ) { // Cloudinary Configuration this .…" at bounding box center [561, 277] width 625 height 363
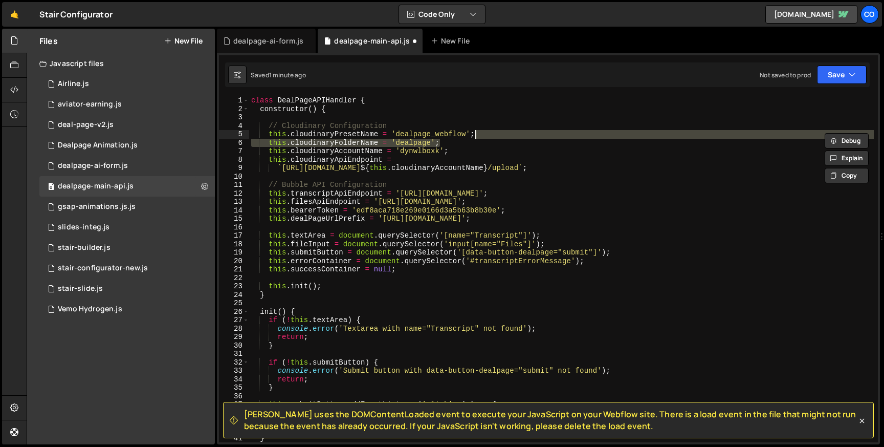
click at [428, 145] on div "class DealPageAPIHandler { constructor ( ) { // Cloudinary Configuration this .…" at bounding box center [561, 269] width 625 height 346
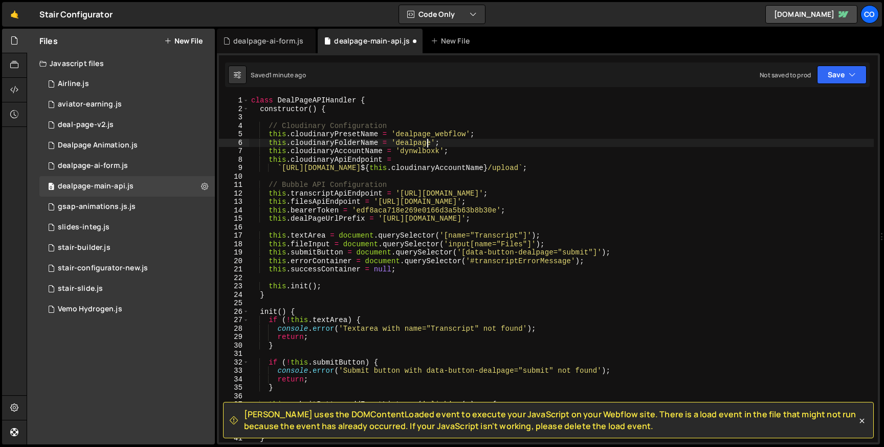
click at [432, 143] on div "class DealPageAPIHandler { constructor ( ) { // Cloudinary Configuration this .…" at bounding box center [561, 277] width 625 height 363
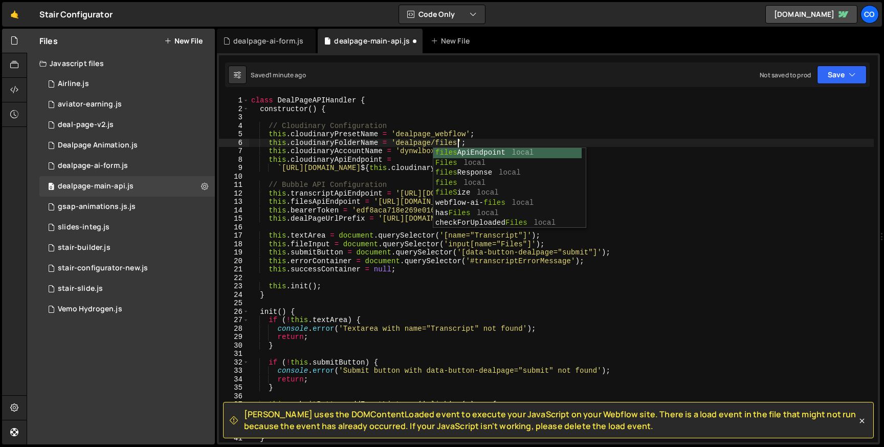
scroll to position [0, 14]
click at [447, 140] on div "class DealPageAPIHandler { constructor ( ) { // Cloudinary Configuration this .…" at bounding box center [561, 277] width 625 height 363
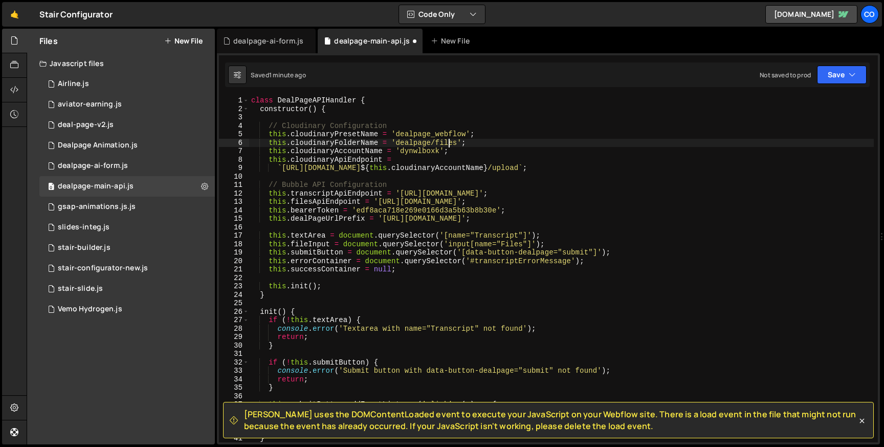
click at [447, 140] on div "class DealPageAPIHandler { constructor ( ) { // Cloudinary Configuration this .…" at bounding box center [561, 277] width 625 height 363
click at [457, 141] on div "class DealPageAPIHandler { constructor ( ) { // Cloudinary Configuration this .…" at bounding box center [561, 269] width 625 height 346
drag, startPoint x: 457, startPoint y: 142, endPoint x: 397, endPoint y: 143, distance: 59.9
click at [397, 143] on div "class DealPageAPIHandler { constructor ( ) { // Cloudinary Configuration this .…" at bounding box center [561, 277] width 625 height 363
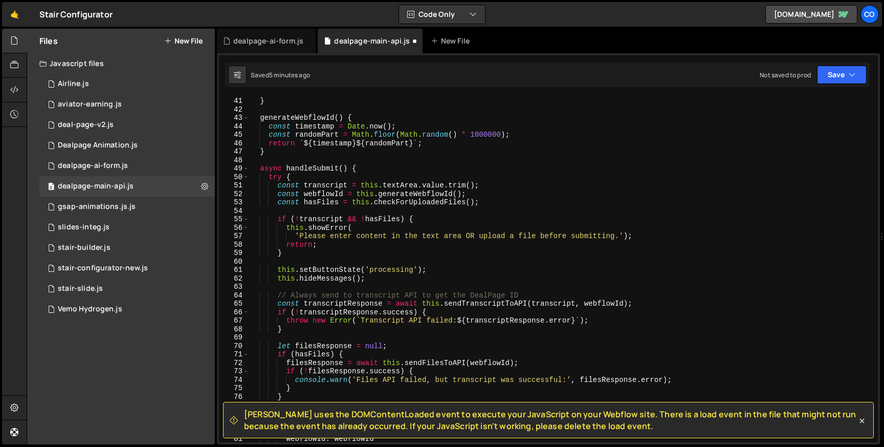
scroll to position [0, 0]
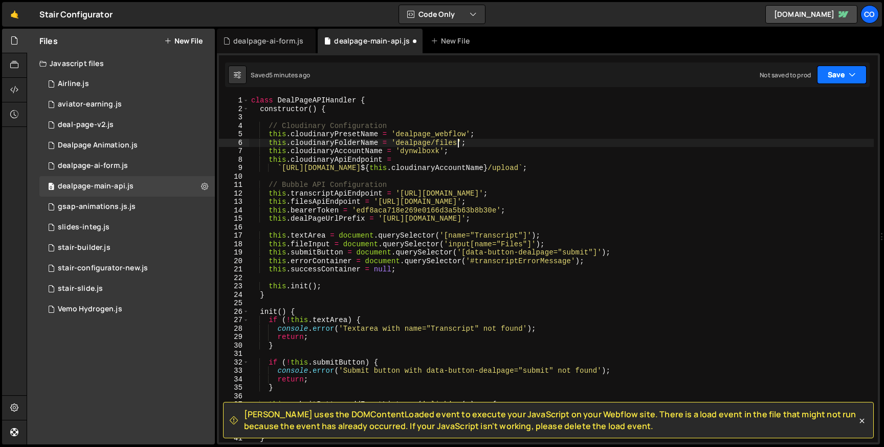
click at [832, 83] on button "Save" at bounding box center [842, 74] width 50 height 18
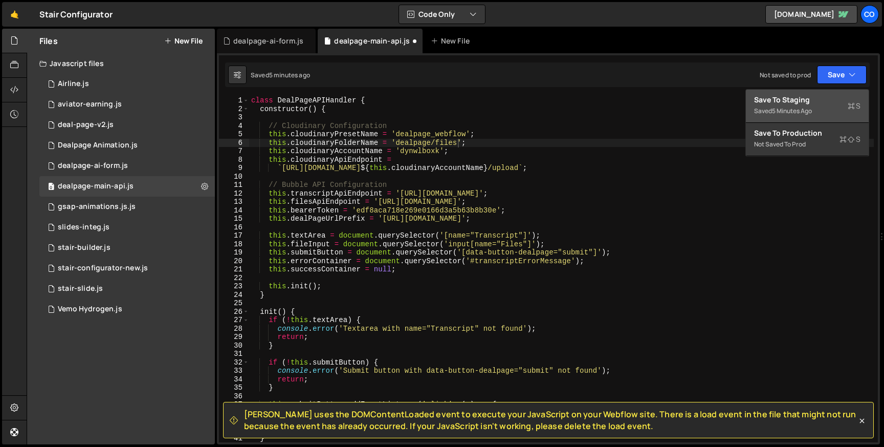
click at [800, 102] on div "Save to Staging S" at bounding box center [807, 100] width 106 height 10
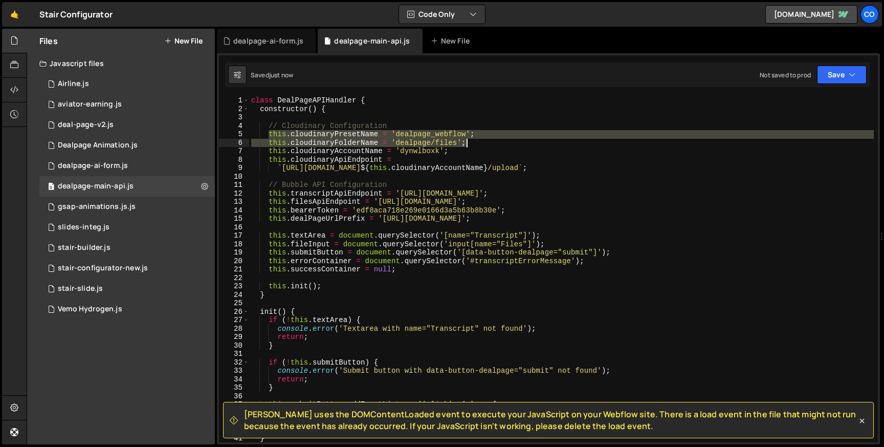
drag, startPoint x: 268, startPoint y: 133, endPoint x: 477, endPoint y: 143, distance: 209.5
click at [477, 143] on div "class DealPageAPIHandler { constructor ( ) { // Cloudinary Configuration this .…" at bounding box center [561, 277] width 625 height 363
click at [412, 152] on div "class DealPageAPIHandler { constructor ( ) { // Cloudinary Configuration this .…" at bounding box center [561, 277] width 625 height 363
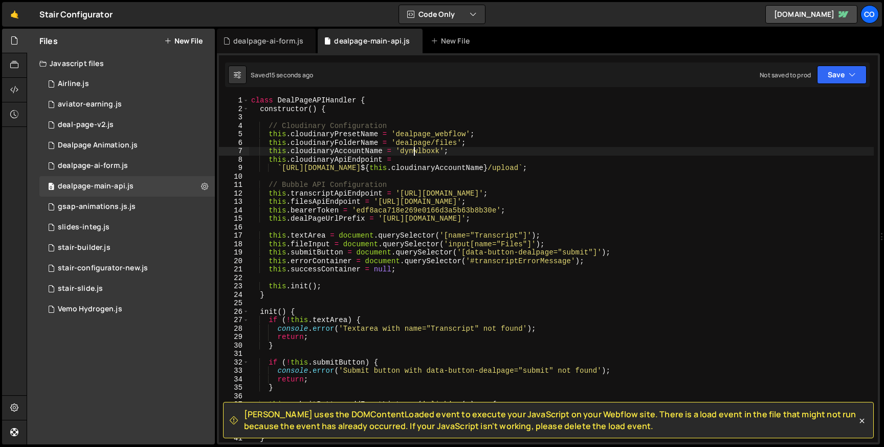
scroll to position [0, 13]
click at [412, 152] on div "class DealPageAPIHandler { constructor ( ) { // Cloudinary Configuration this .…" at bounding box center [561, 277] width 625 height 363
paste textarea "rjirsobe"
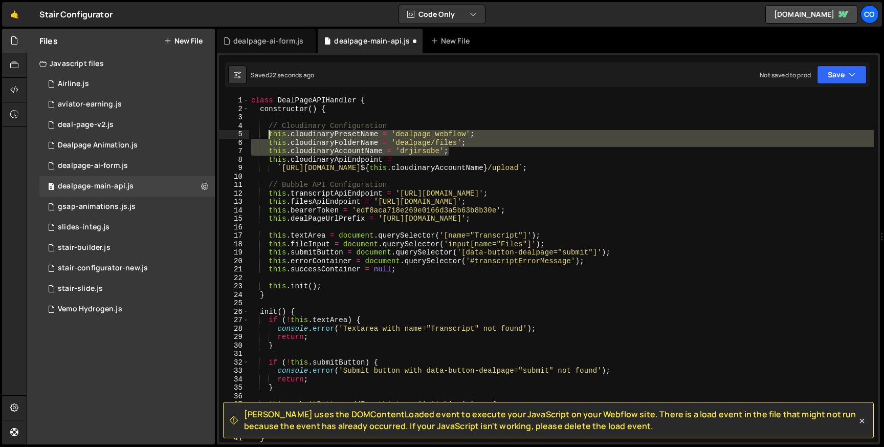
drag, startPoint x: 456, startPoint y: 152, endPoint x: 269, endPoint y: 137, distance: 188.4
click at [269, 137] on div "class DealPageAPIHandler { constructor ( ) { // Cloudinary Configuration this .…" at bounding box center [561, 277] width 625 height 363
type textarea "this.cloudinaryPresetName = 'dealpage_webflow'; this.cloudinaryFolderName = 'de…"
click at [125, 166] on div "dealpage-ai-form.js" at bounding box center [93, 165] width 70 height 9
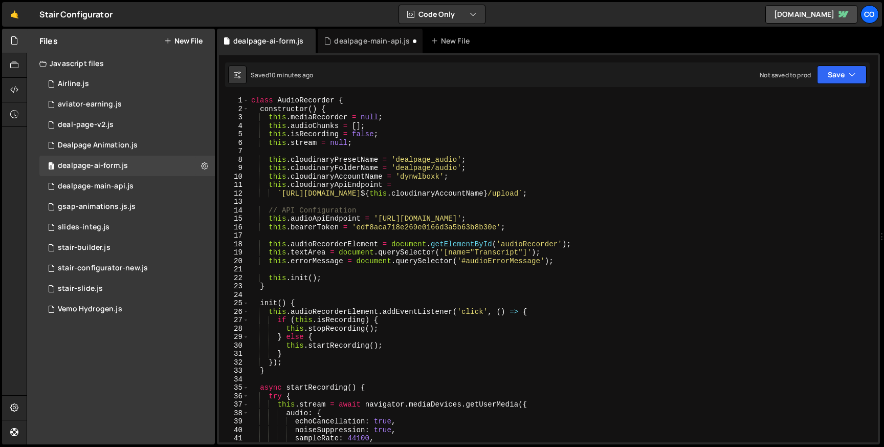
scroll to position [0, 0]
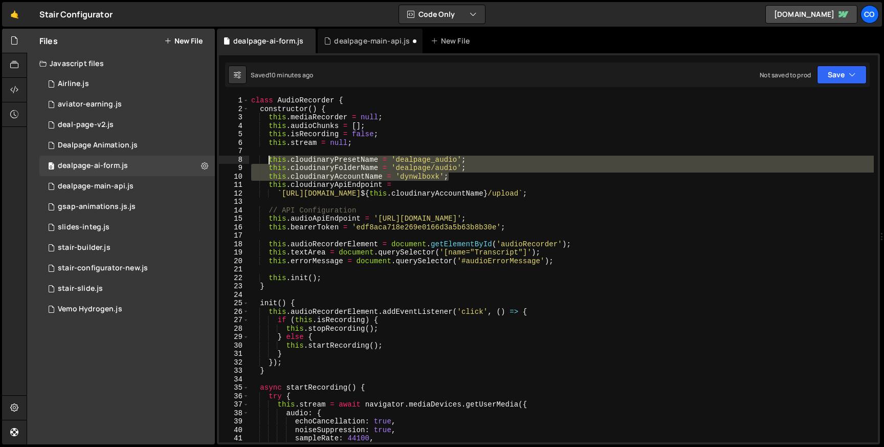
drag, startPoint x: 453, startPoint y: 174, endPoint x: 269, endPoint y: 158, distance: 184.9
click at [269, 158] on div "class AudioRecorder { constructor ( ) { this . mediaRecorder = null ; this . au…" at bounding box center [561, 277] width 625 height 363
paste textarea "AccountName = 'drjirsobe"
type textarea "this.cloudinaryAccountName = 'drjirsobe';"
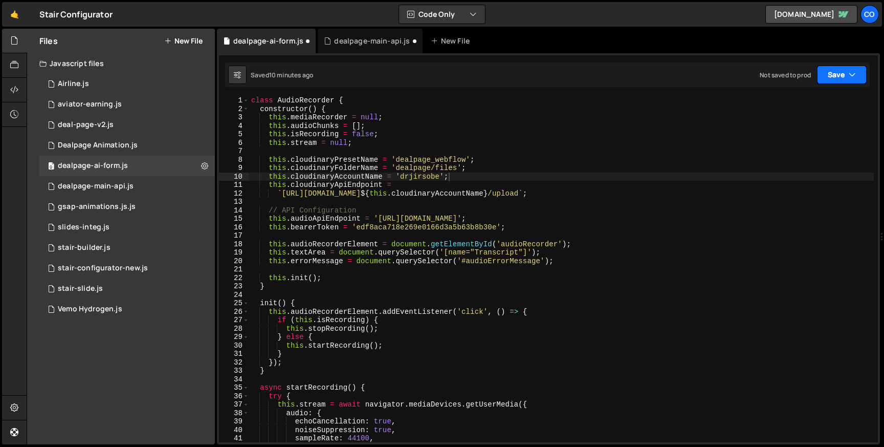
click at [833, 82] on button "Save" at bounding box center [842, 74] width 50 height 18
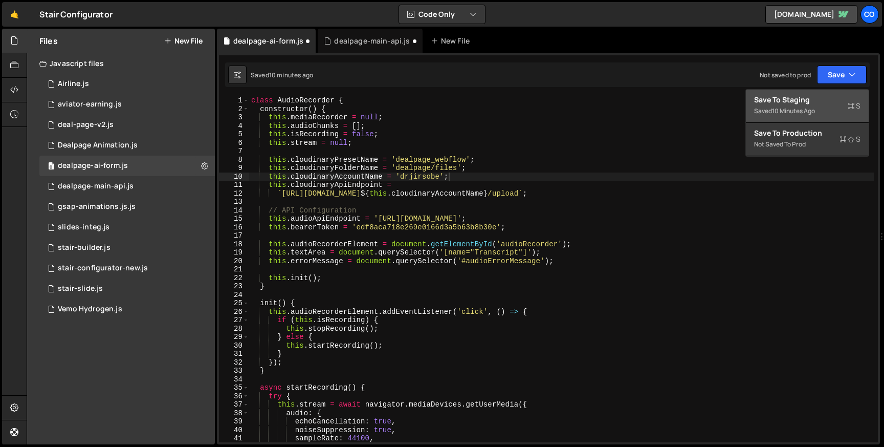
click at [814, 103] on div "Save to Staging S" at bounding box center [807, 100] width 106 height 10
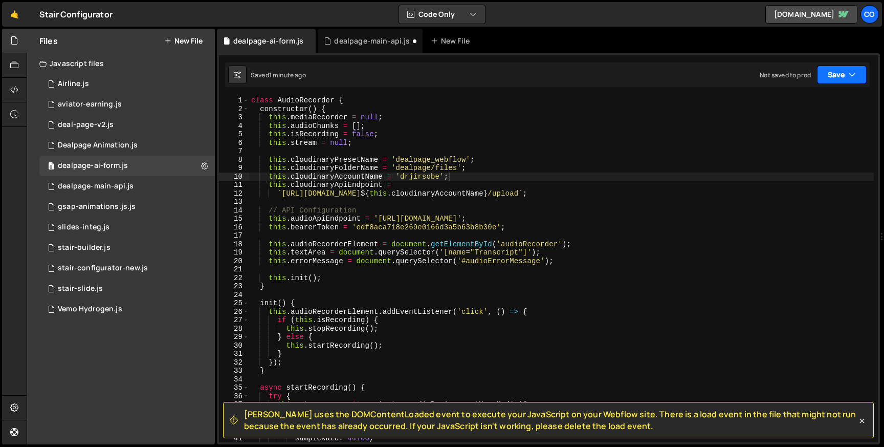
click at [829, 77] on button "Save" at bounding box center [842, 74] width 50 height 18
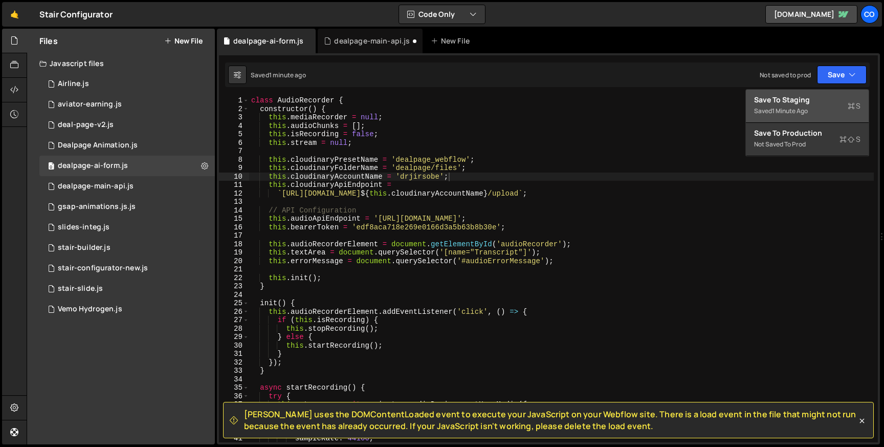
click at [779, 95] on div "Save to Staging S" at bounding box center [807, 100] width 106 height 10
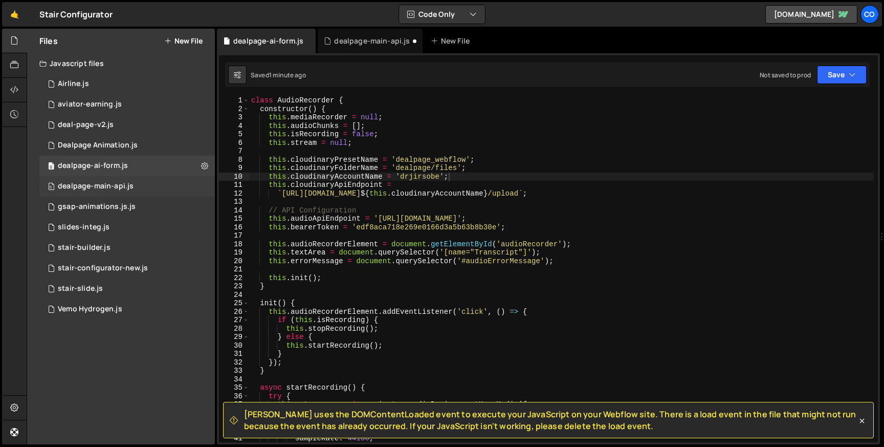
click at [99, 180] on div "0 dealpage-main-api.js 0" at bounding box center [126, 186] width 175 height 20
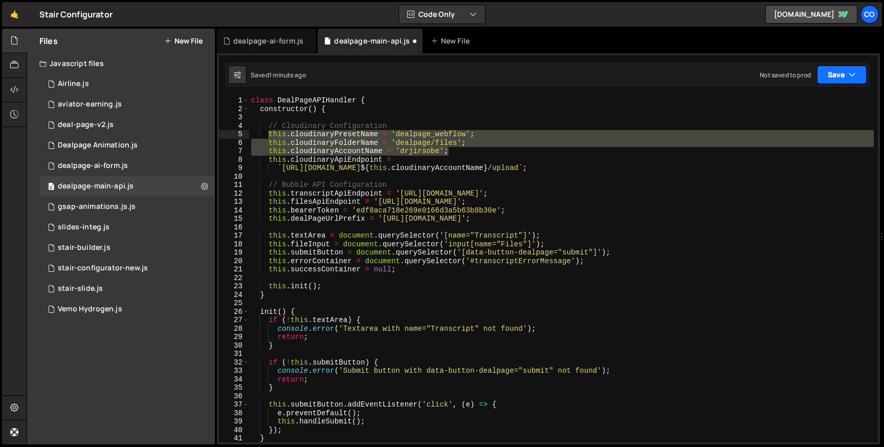
click at [831, 70] on button "Save" at bounding box center [842, 74] width 50 height 18
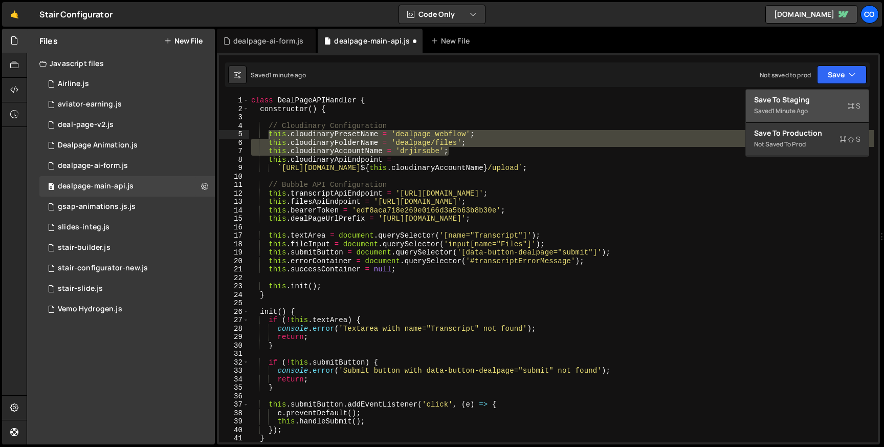
click at [821, 100] on div "Save to Staging S" at bounding box center [807, 100] width 106 height 10
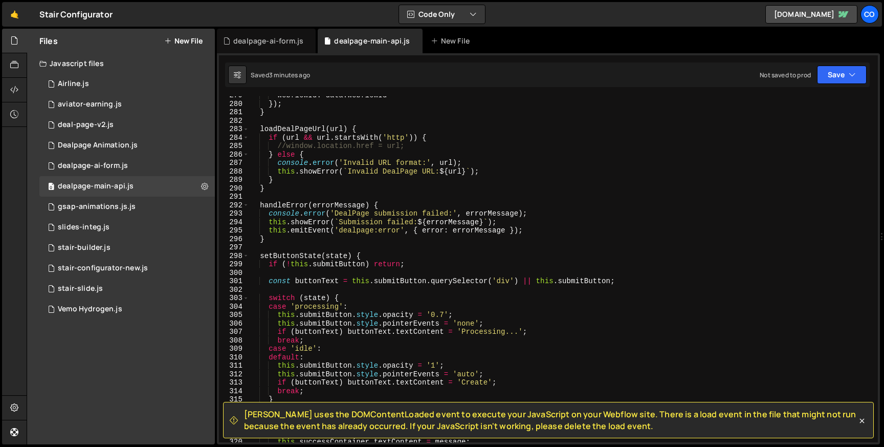
scroll to position [2343, 0]
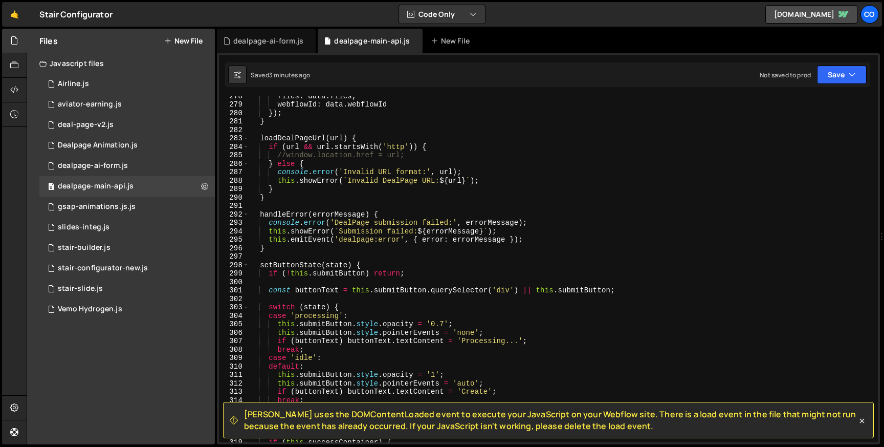
click at [285, 155] on div "files : data . files , webflowId : data . webflowId }) ; } loadDealPageUrl ( ur…" at bounding box center [561, 273] width 625 height 363
type textarea "window.location.href = url;"
click at [842, 80] on button "Save" at bounding box center [842, 74] width 50 height 18
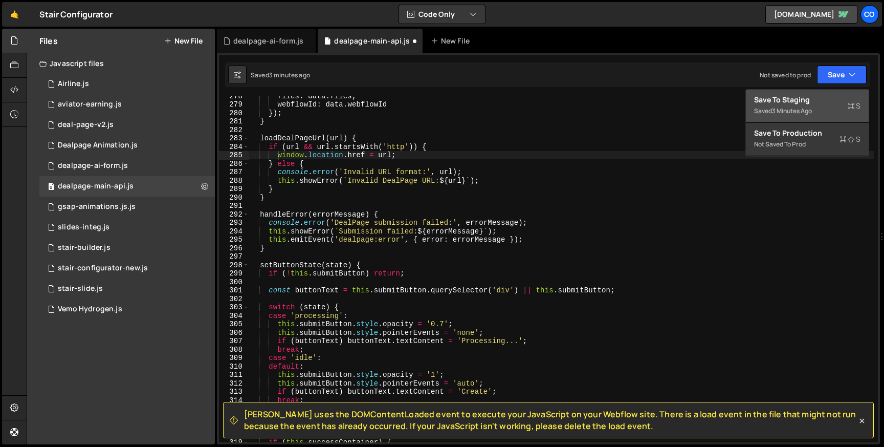
click at [787, 108] on div "3 minutes ago" at bounding box center [792, 110] width 40 height 9
